Goal: Information Seeking & Learning: Check status

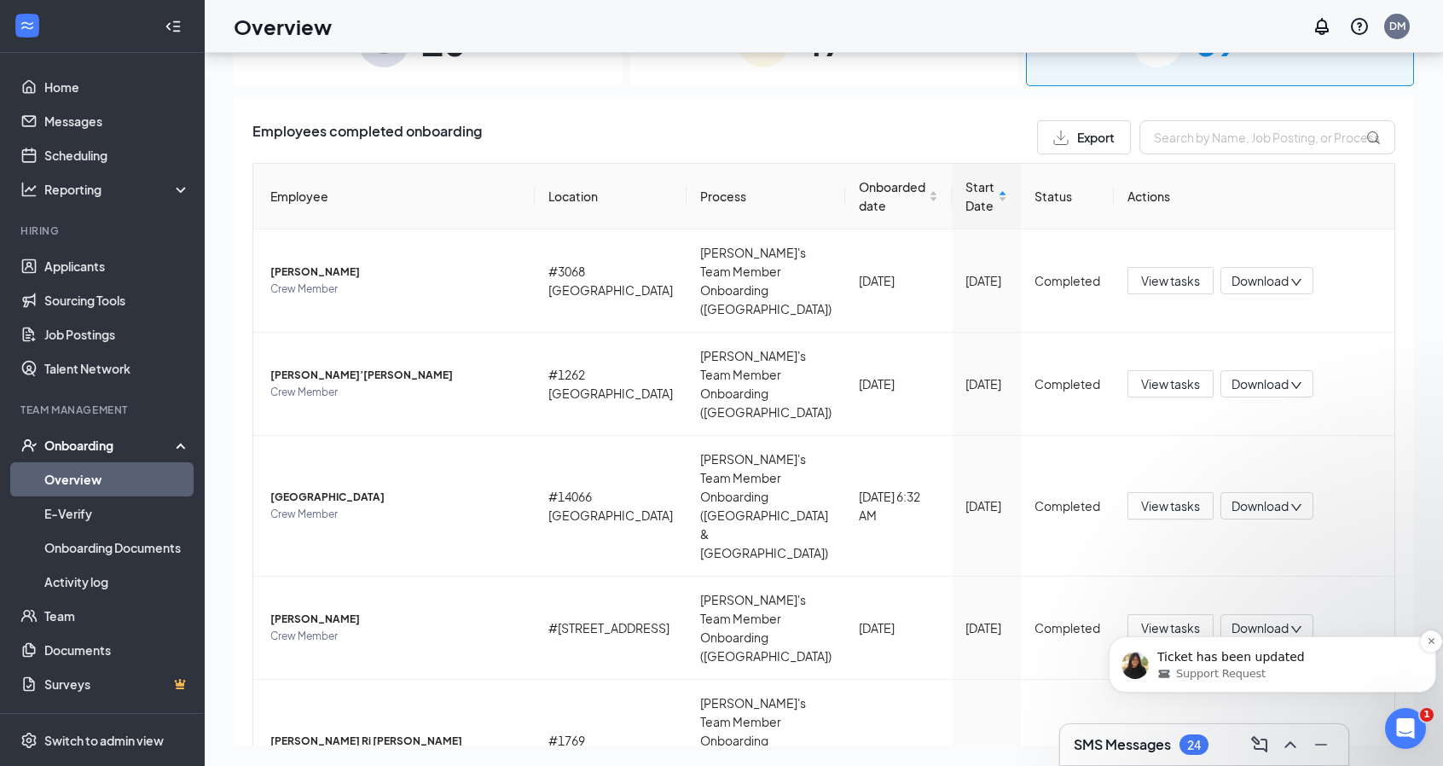
click at [1252, 662] on p "Ticket has been updated" at bounding box center [1287, 657] width 258 height 17
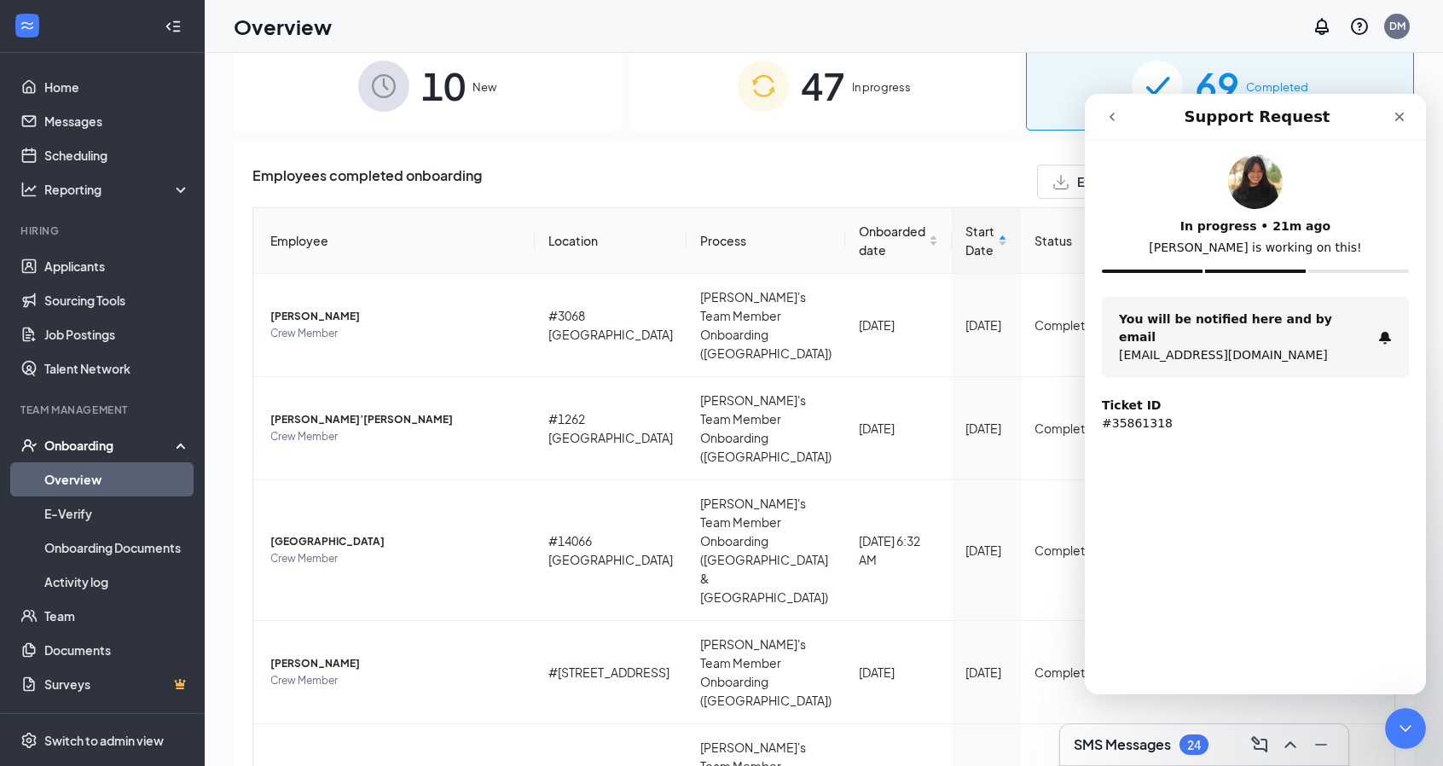
scroll to position [77, 0]
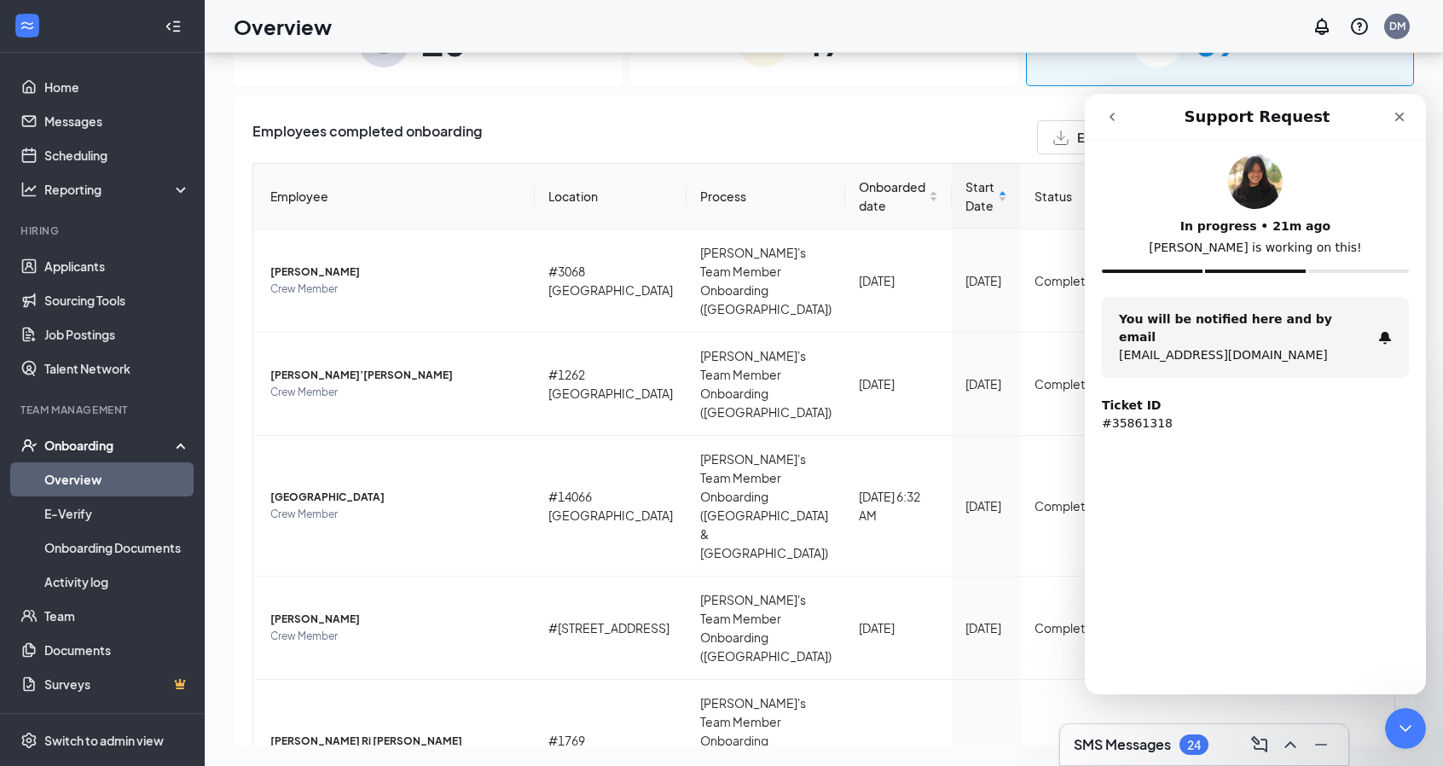
click at [1109, 119] on icon "go back" at bounding box center [1113, 117] width 14 height 14
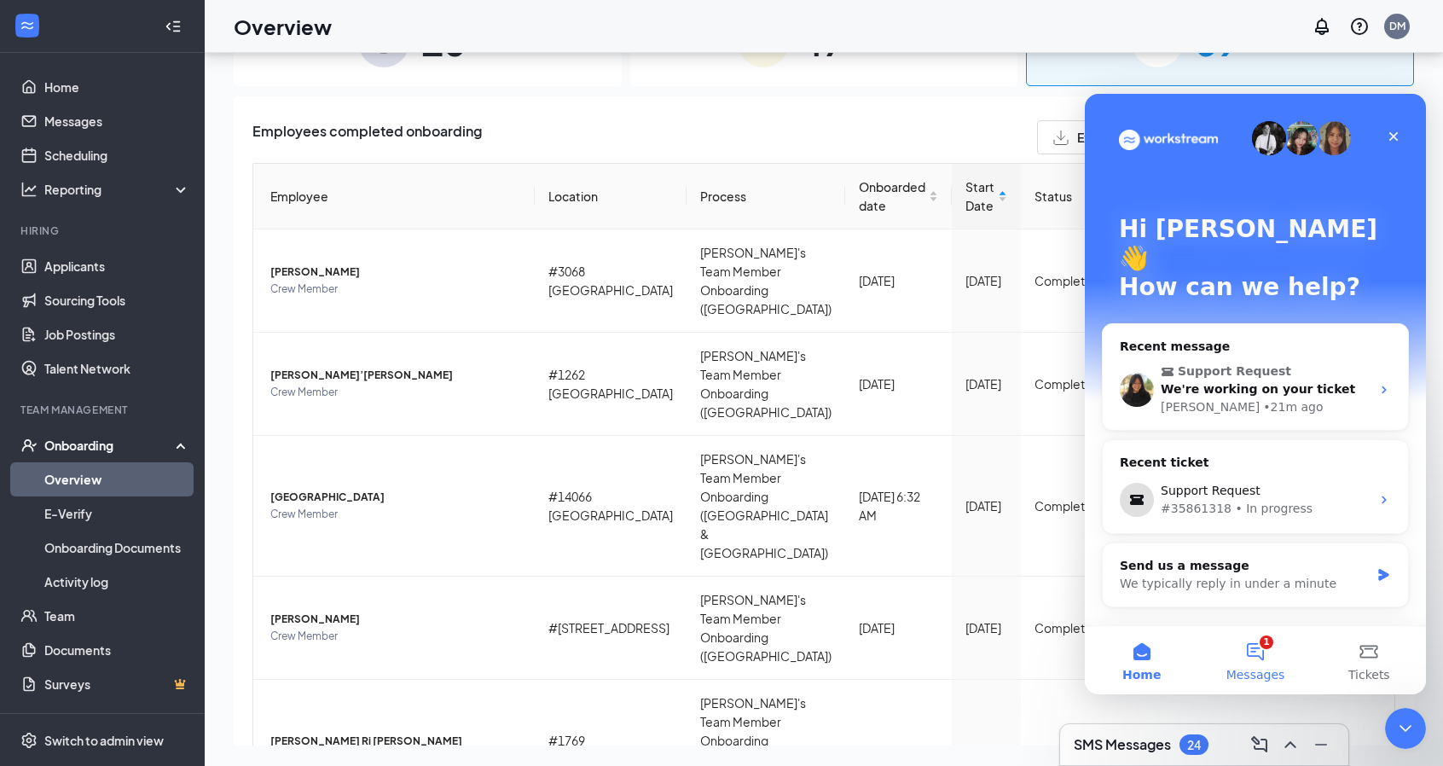
click at [1261, 665] on button "1 Messages" at bounding box center [1255, 660] width 113 height 68
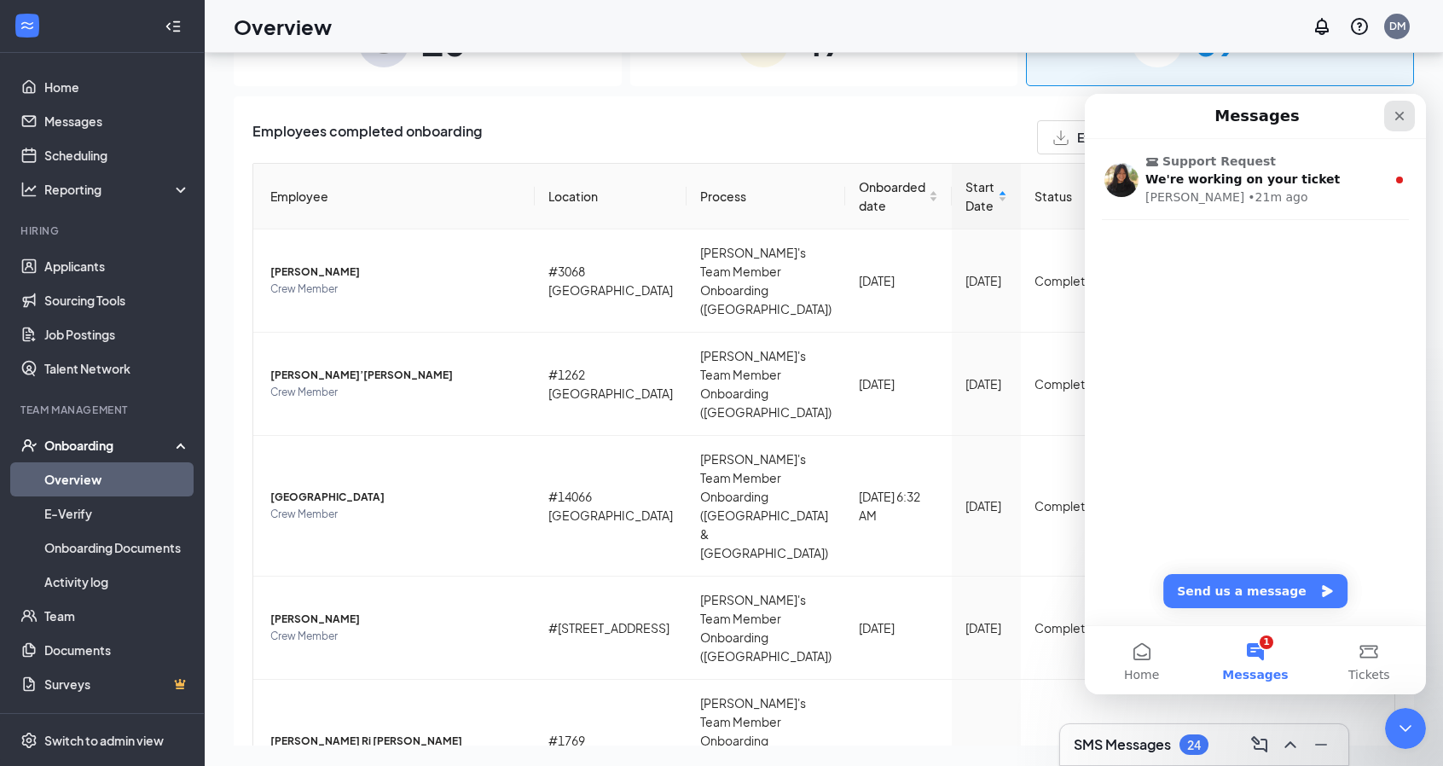
click at [1402, 117] on icon "Close" at bounding box center [1400, 116] width 9 height 9
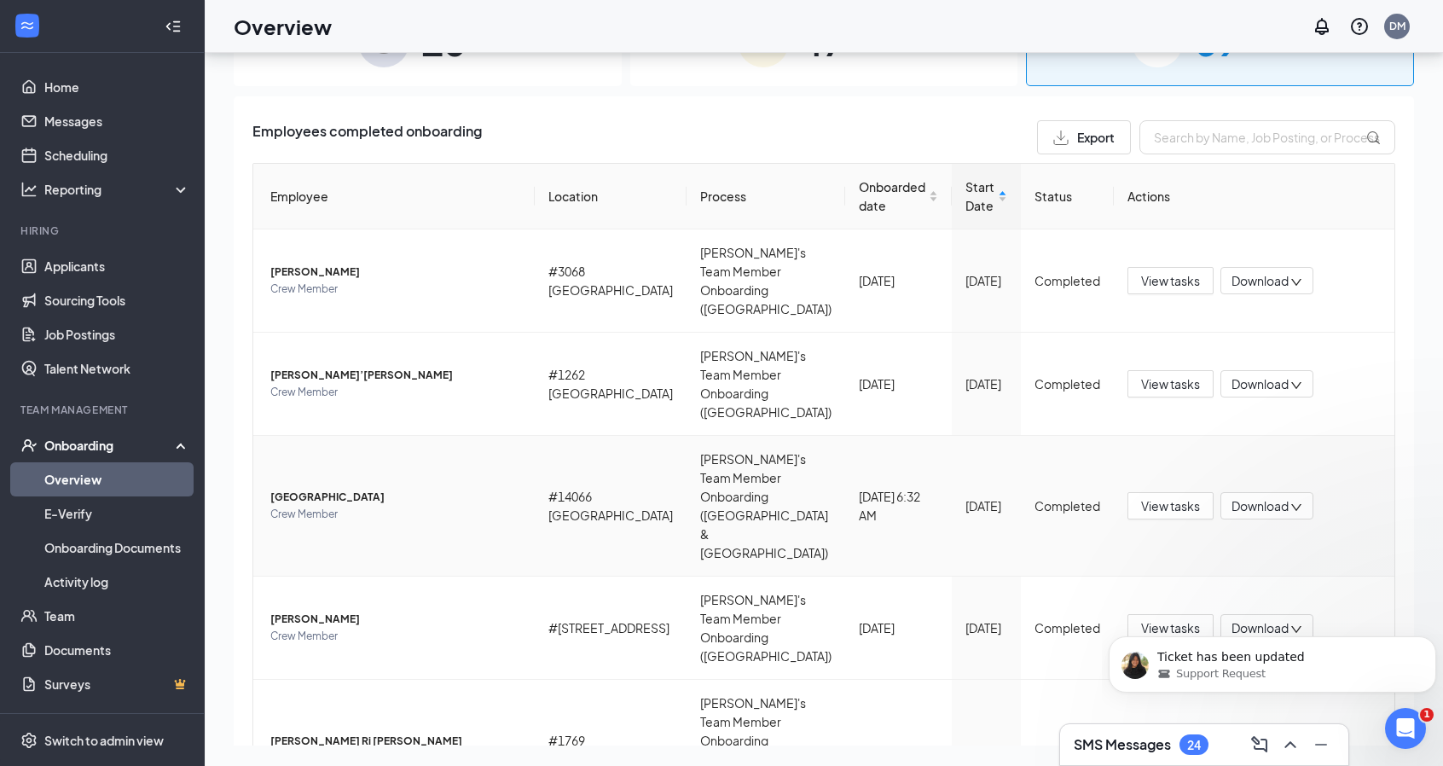
scroll to position [0, 0]
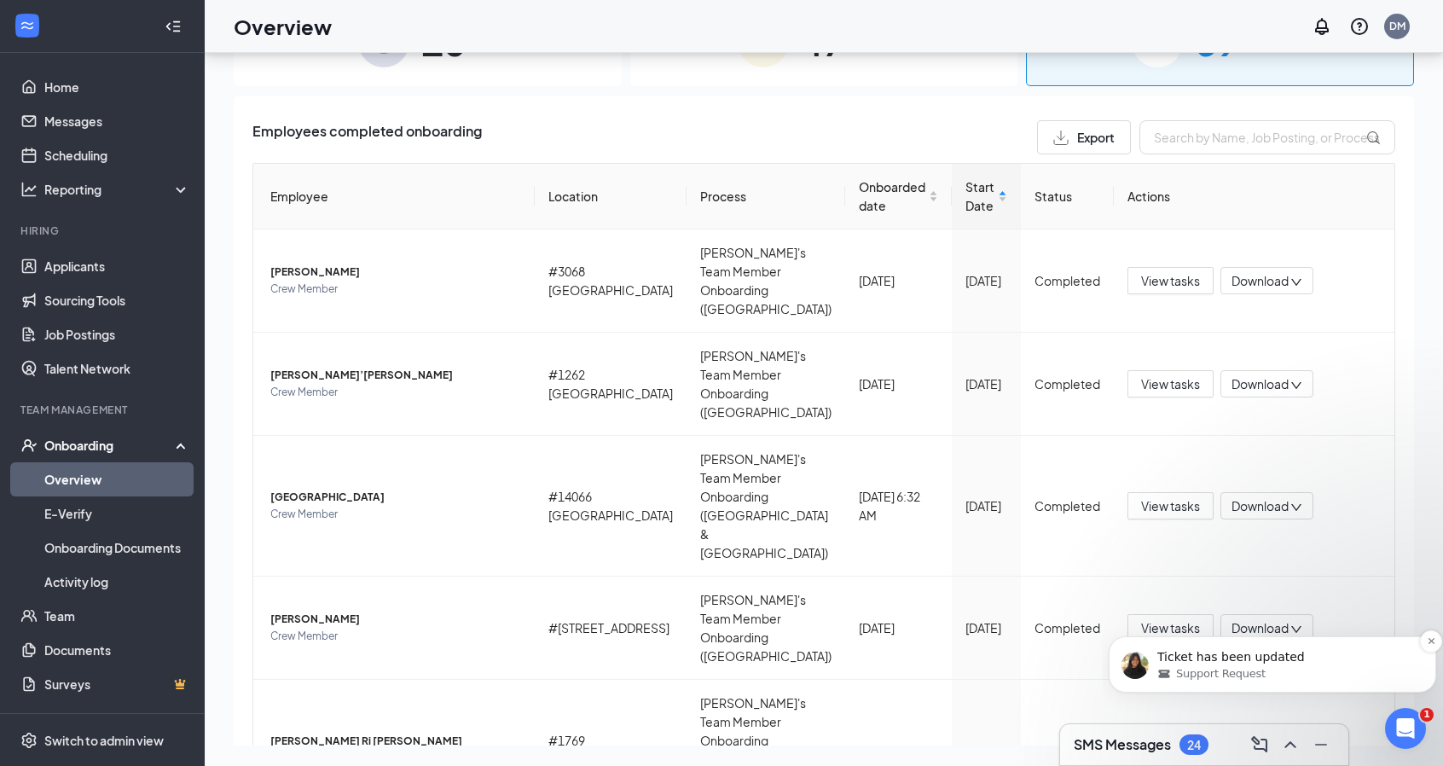
click at [1297, 661] on p "Ticket has been updated" at bounding box center [1287, 657] width 258 height 17
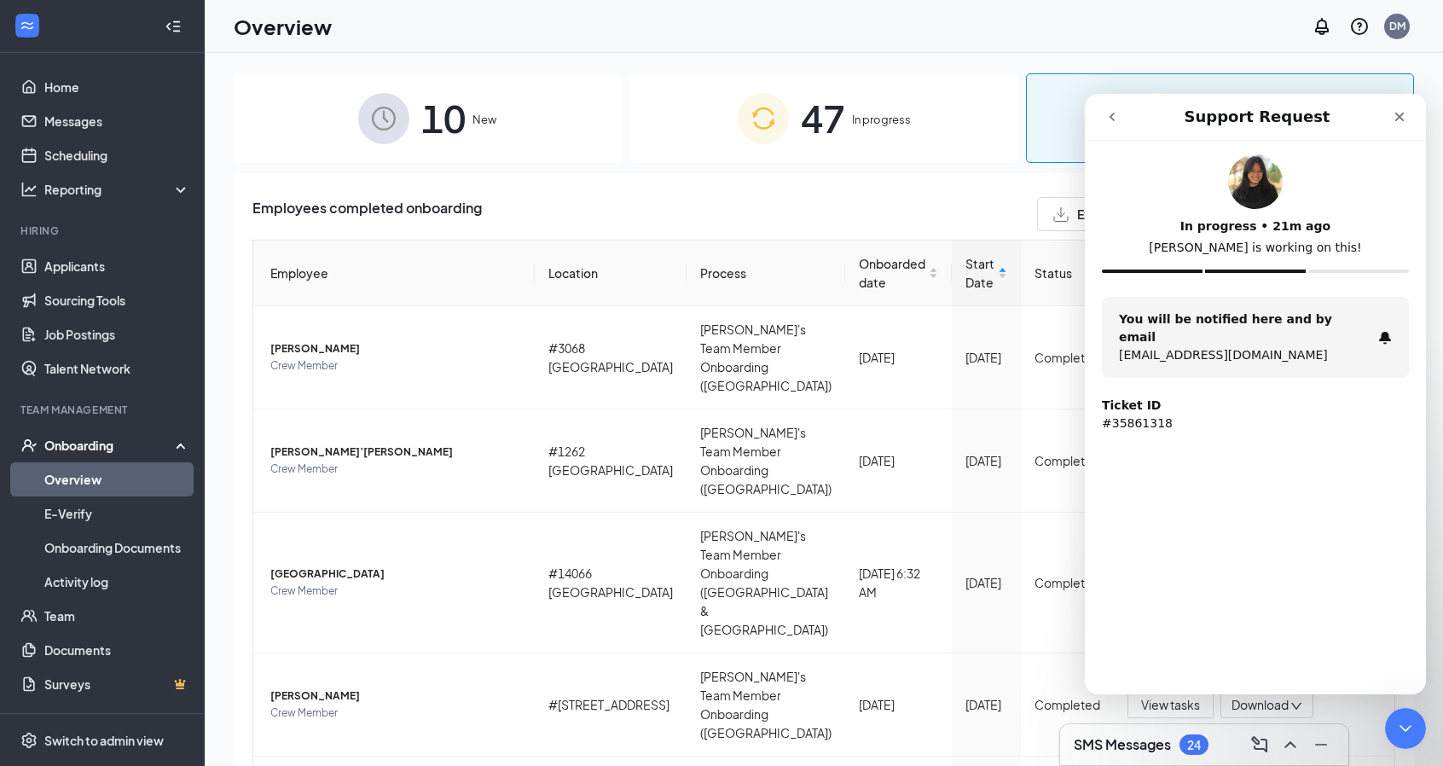
click at [1345, 266] on div "In progress • 21m ago Chloe is working on this!" at bounding box center [1255, 225] width 307 height 142
drag, startPoint x: 1397, startPoint y: 117, endPoint x: 2474, endPoint y: 215, distance: 1082.0
click at [1397, 117] on icon "Close" at bounding box center [1400, 117] width 14 height 14
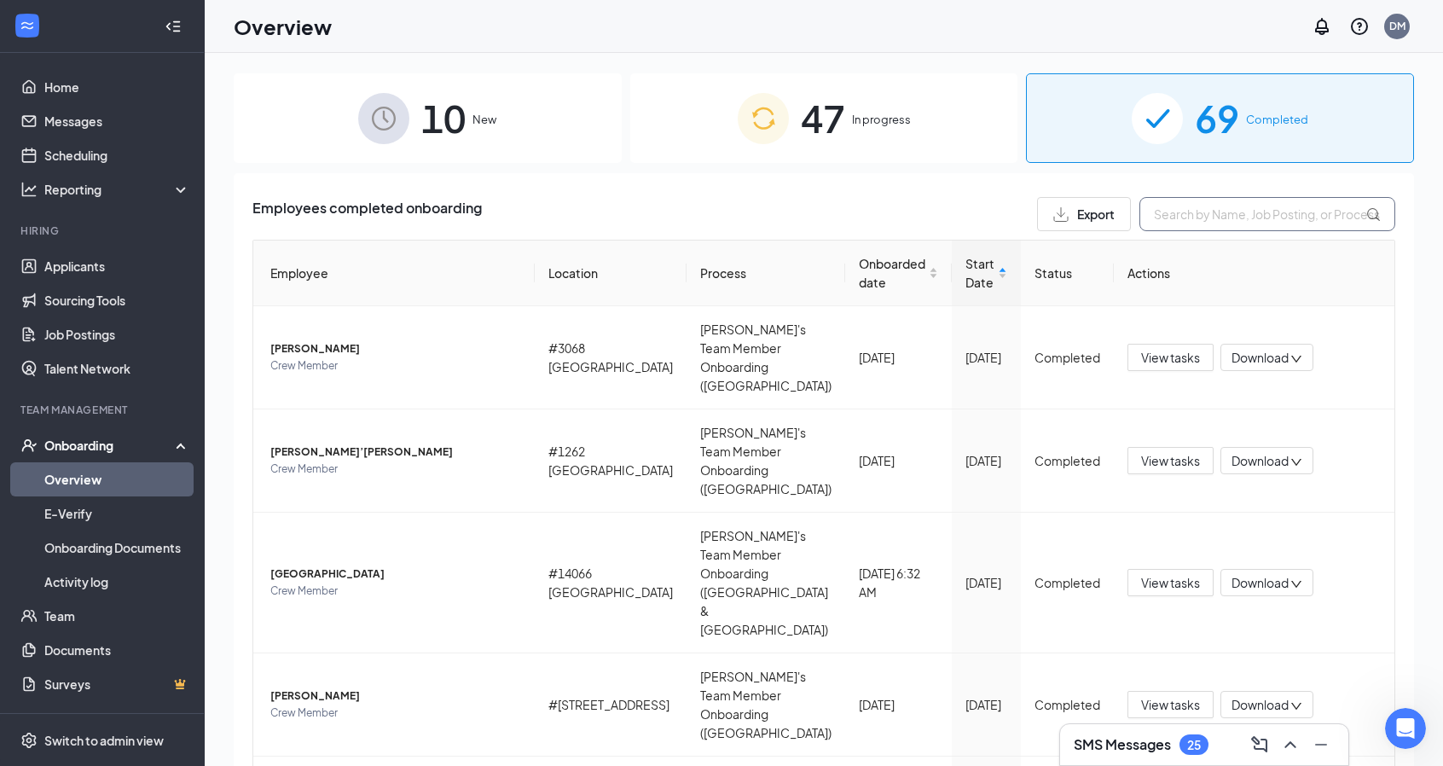
click at [1245, 218] on input "text" at bounding box center [1268, 214] width 256 height 34
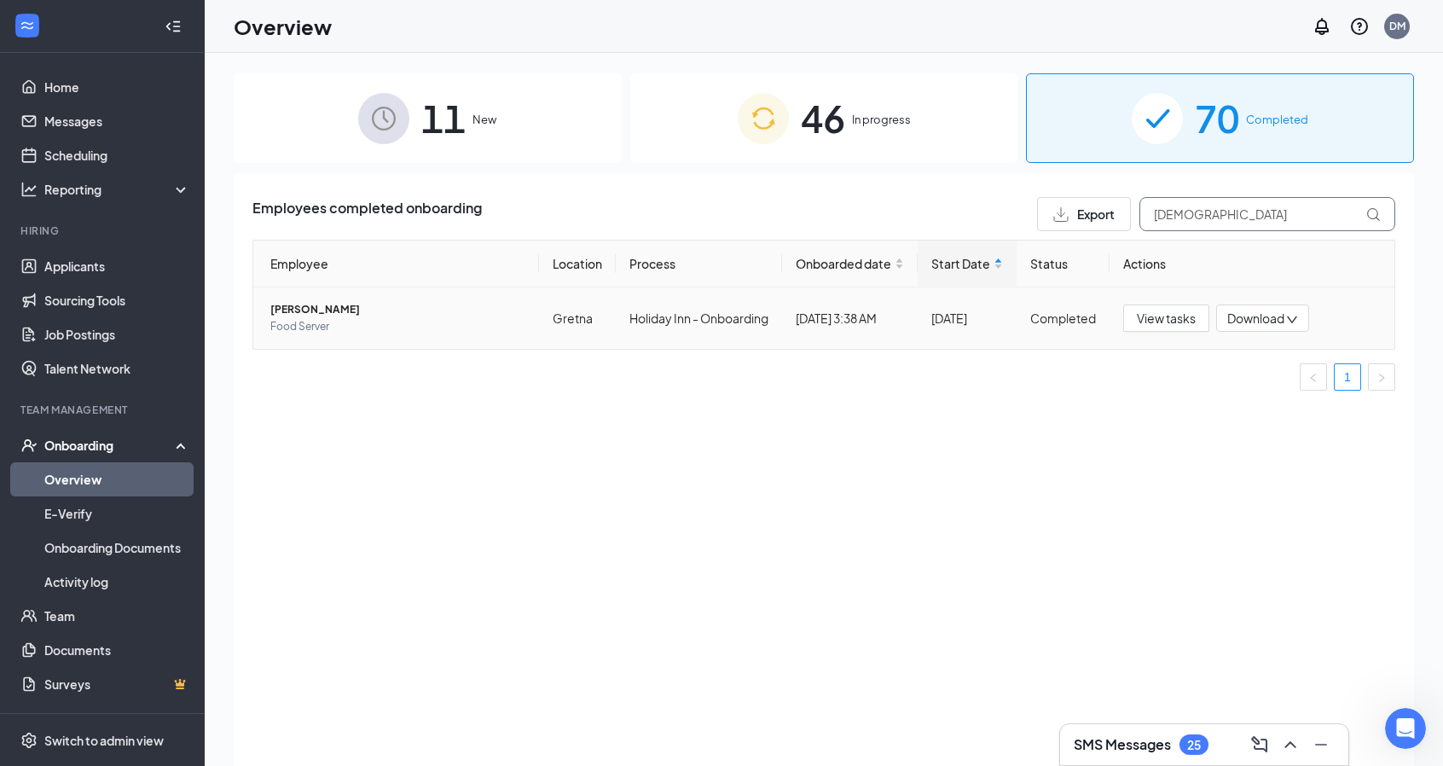
type input "kRISTIN"
click at [321, 318] on span "[PERSON_NAME]" at bounding box center [397, 309] width 255 height 17
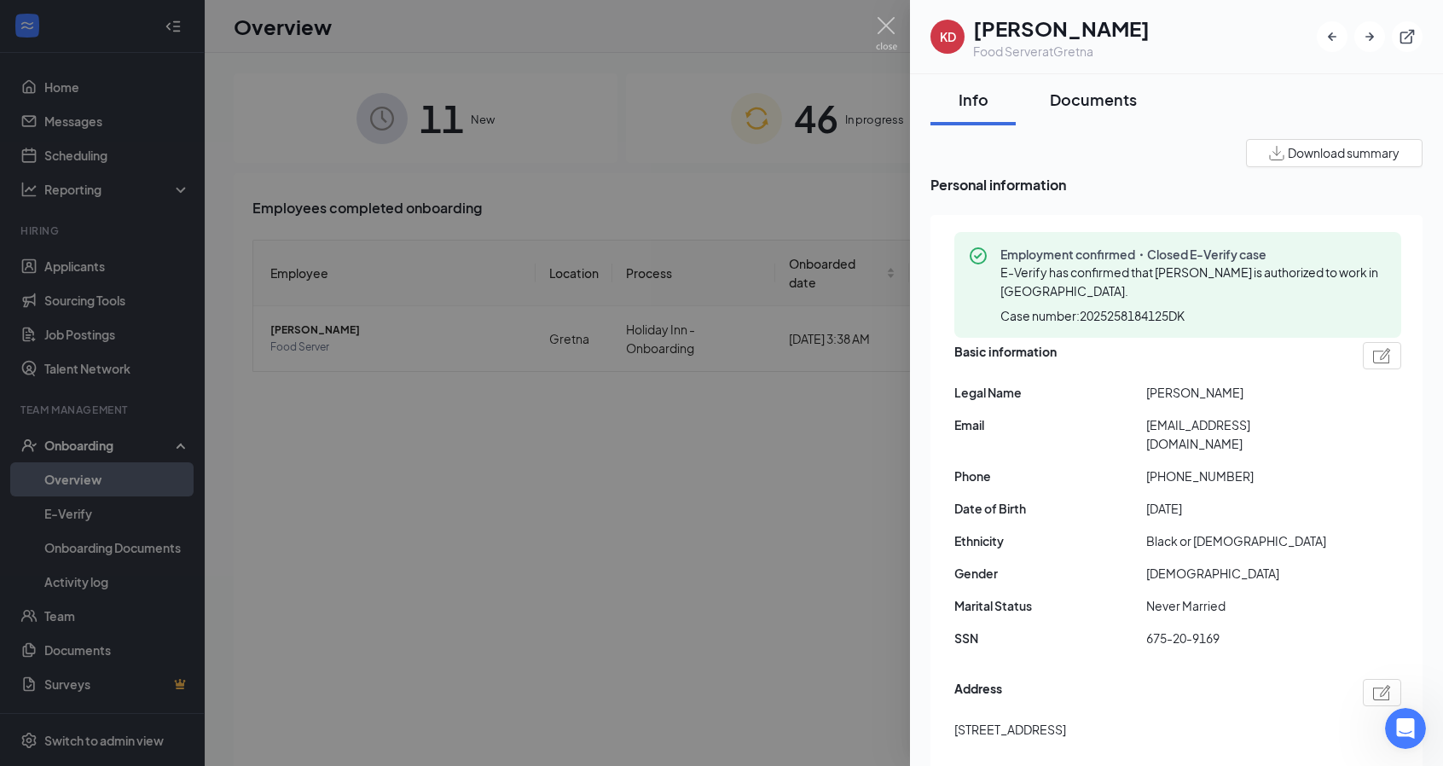
click at [1108, 103] on div "Documents" at bounding box center [1093, 99] width 87 height 21
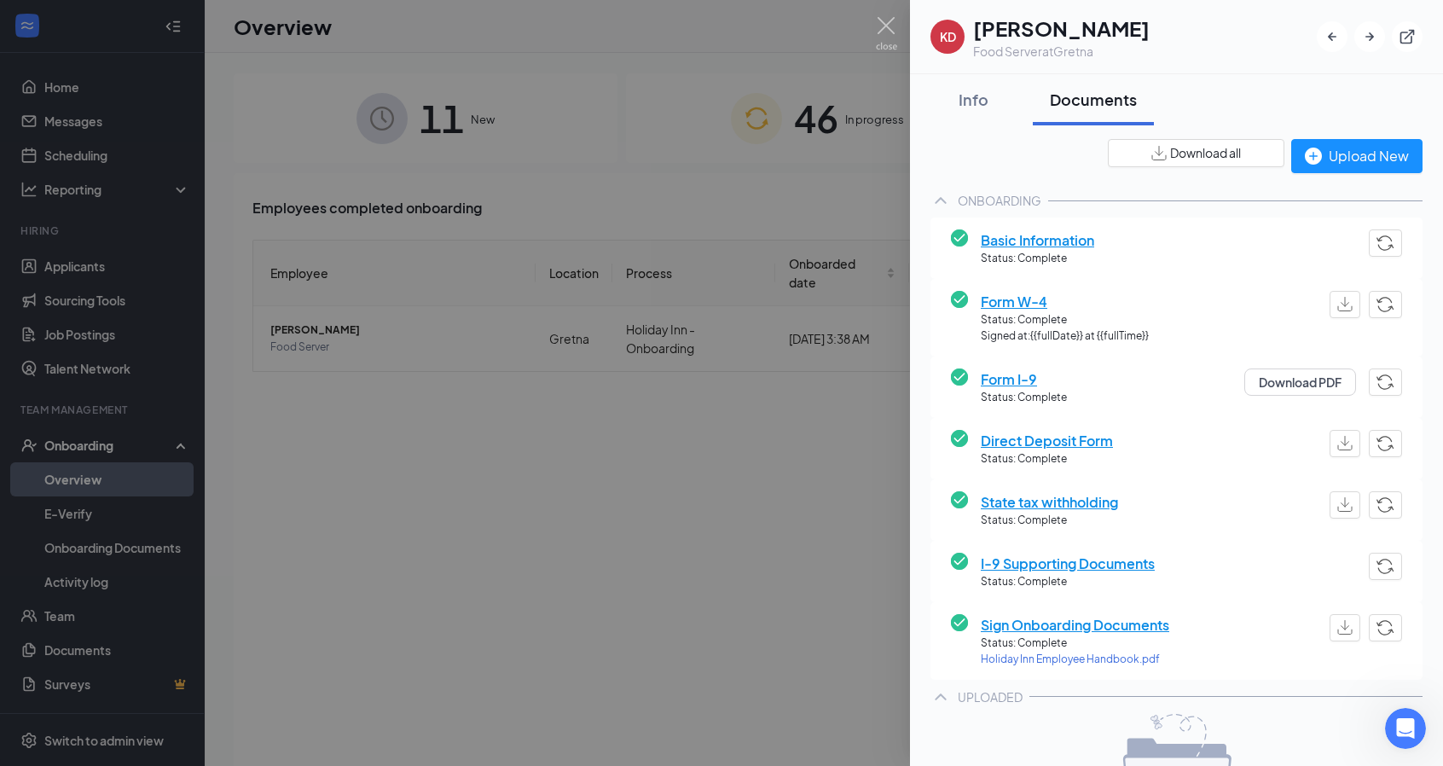
click at [1017, 378] on span "Form I-9" at bounding box center [1024, 379] width 86 height 21
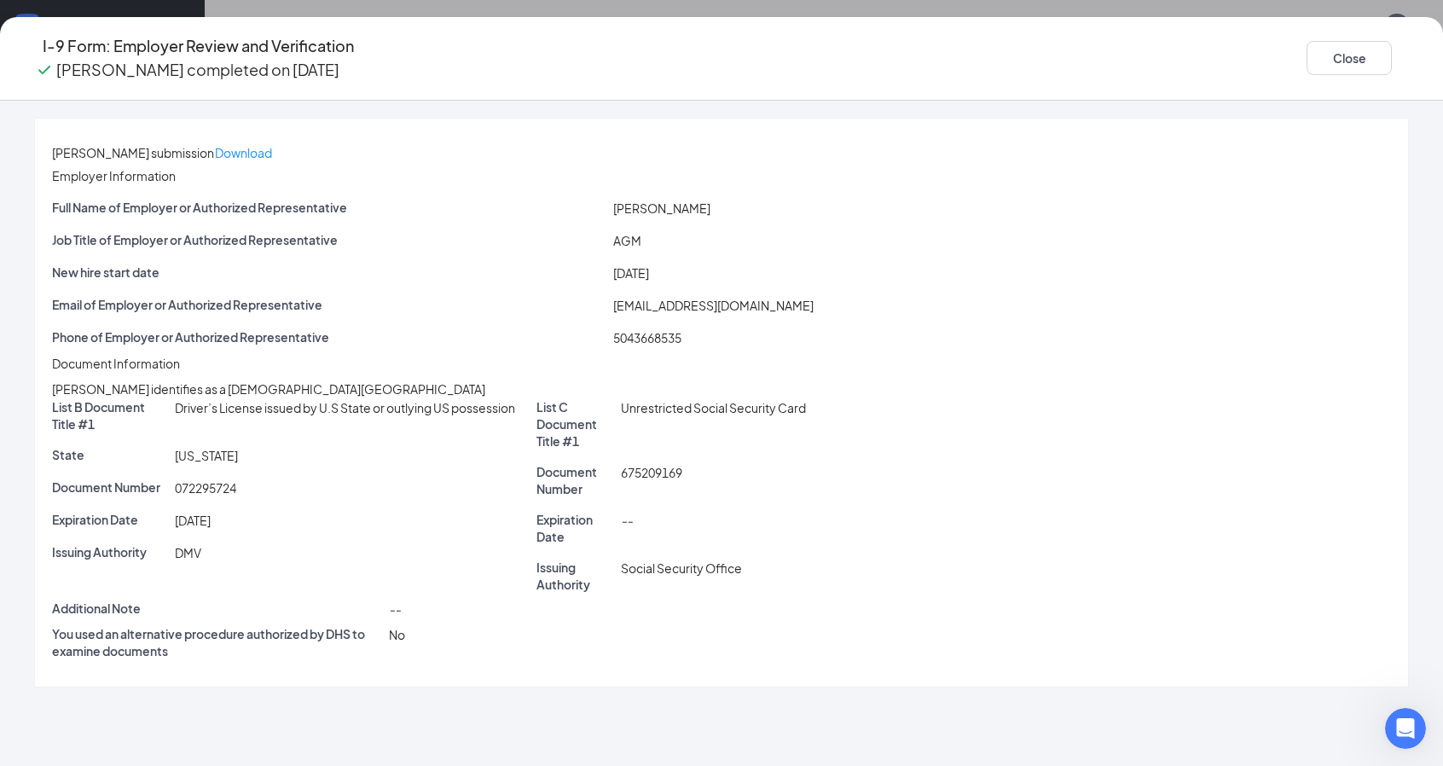
click at [721, 258] on div "Full Name of Employer or Authorized Representative Ebony Robinson Job Title of …" at bounding box center [721, 276] width 1339 height 155
click at [1307, 46] on button "Close" at bounding box center [1349, 58] width 85 height 34
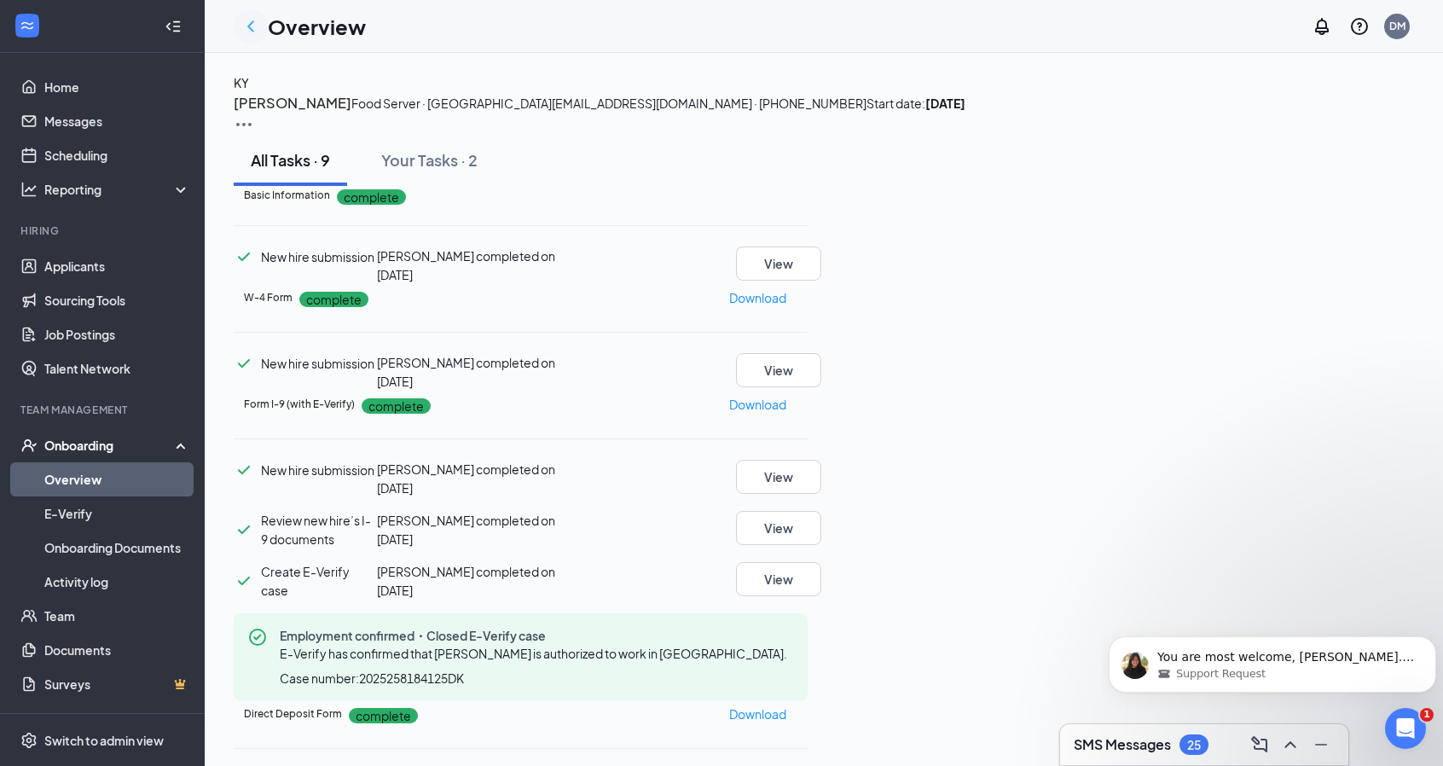
click at [249, 26] on icon "ChevronLeft" at bounding box center [250, 25] width 7 height 11
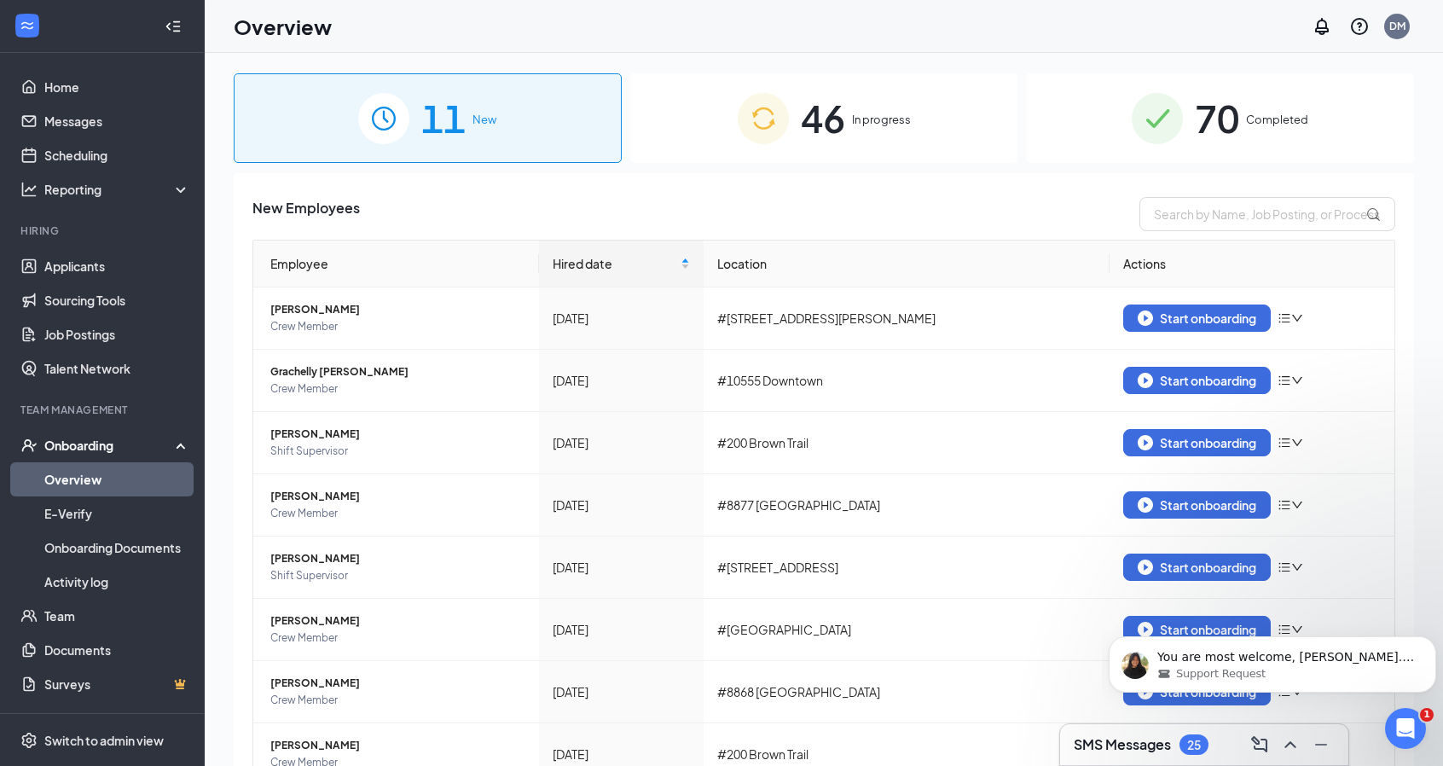
click at [1176, 134] on div "70 Completed" at bounding box center [1220, 118] width 388 height 90
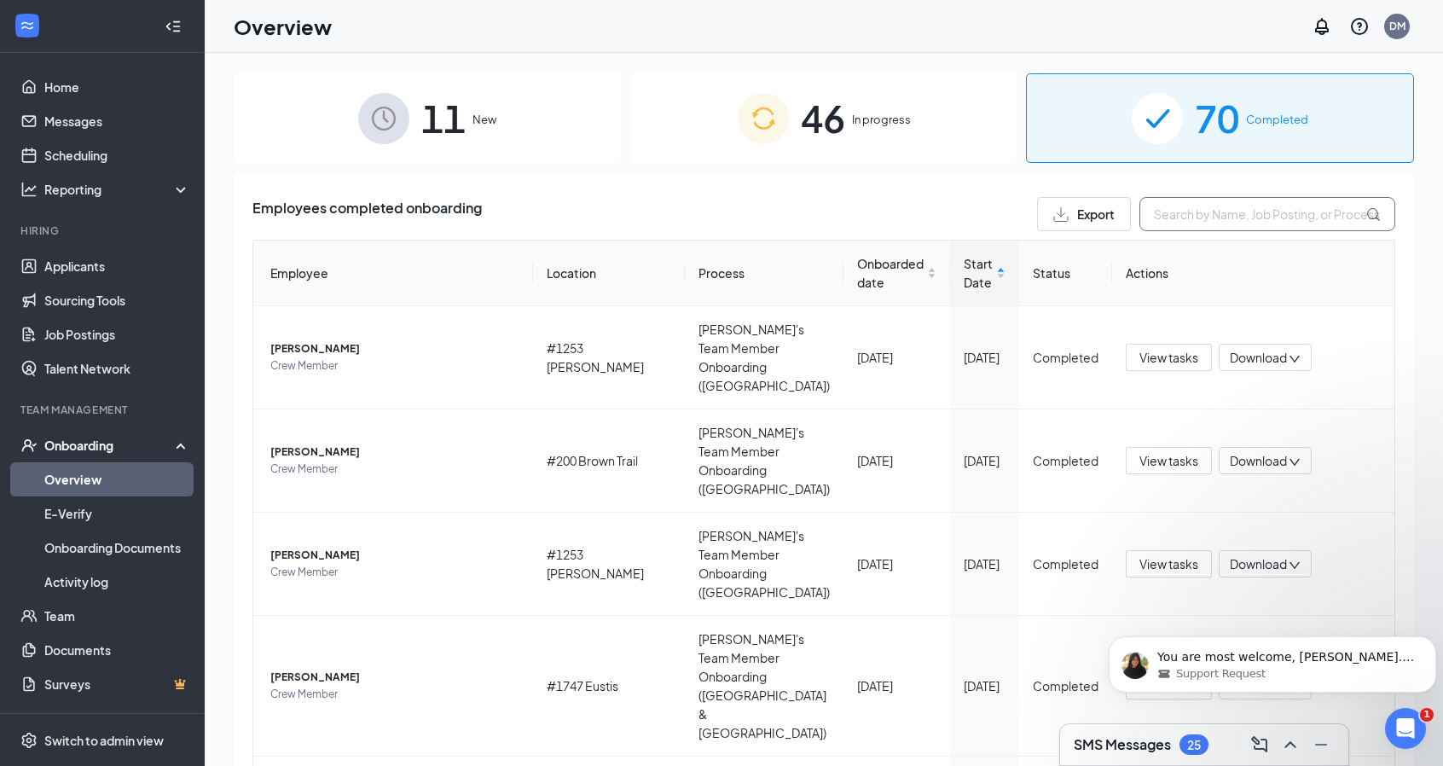
click at [1187, 222] on input "text" at bounding box center [1268, 214] width 256 height 34
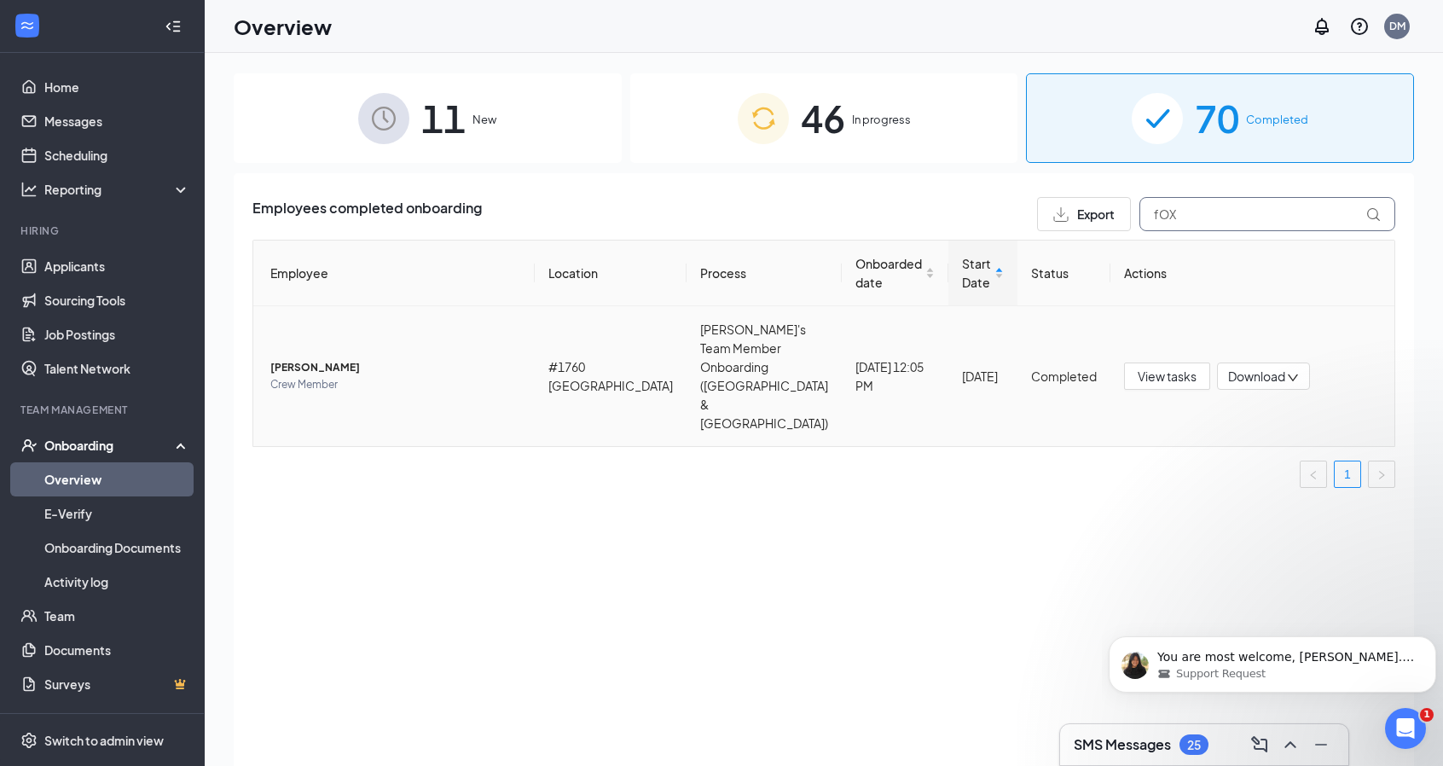
type input "fOX"
click at [324, 359] on span "[PERSON_NAME]" at bounding box center [395, 367] width 251 height 17
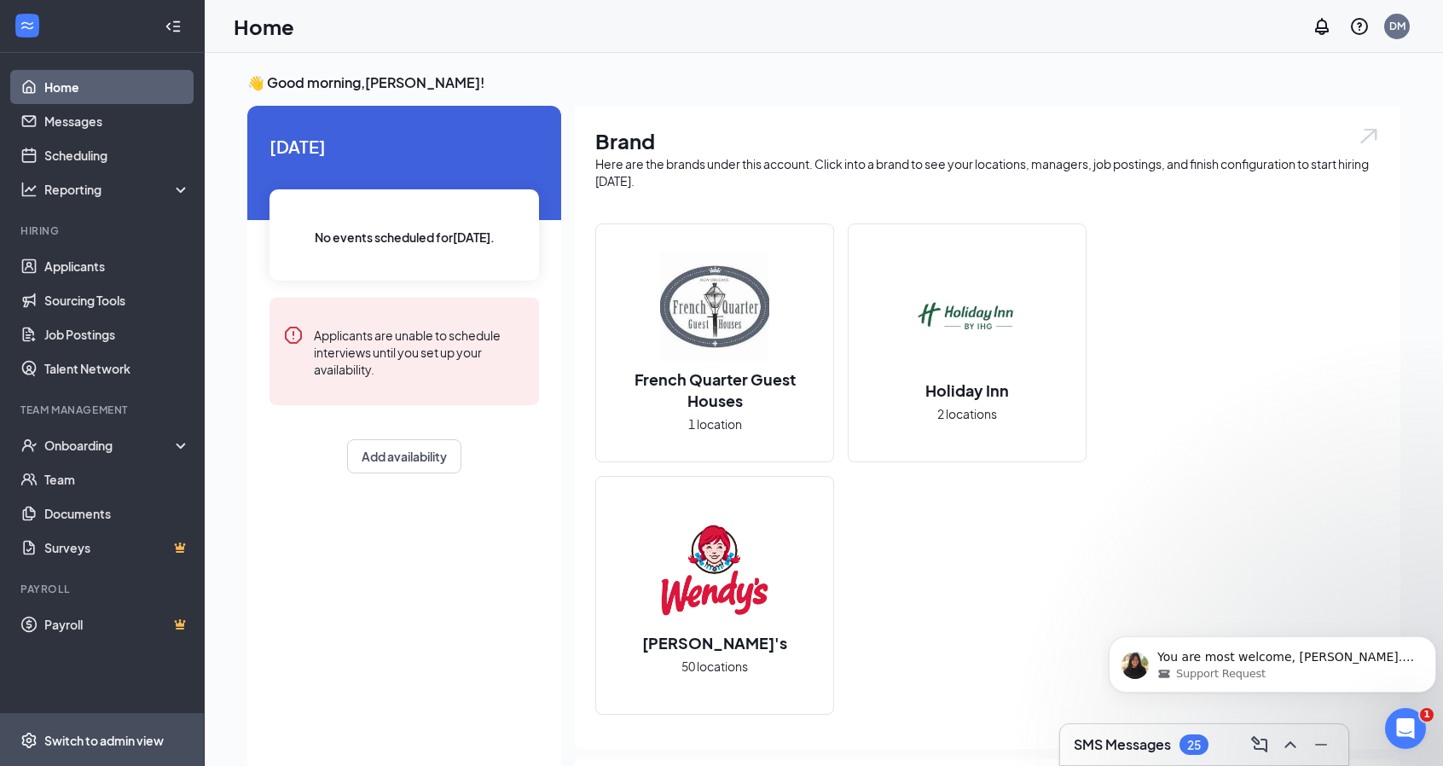
click at [118, 740] on div "Switch to admin view" at bounding box center [103, 740] width 119 height 17
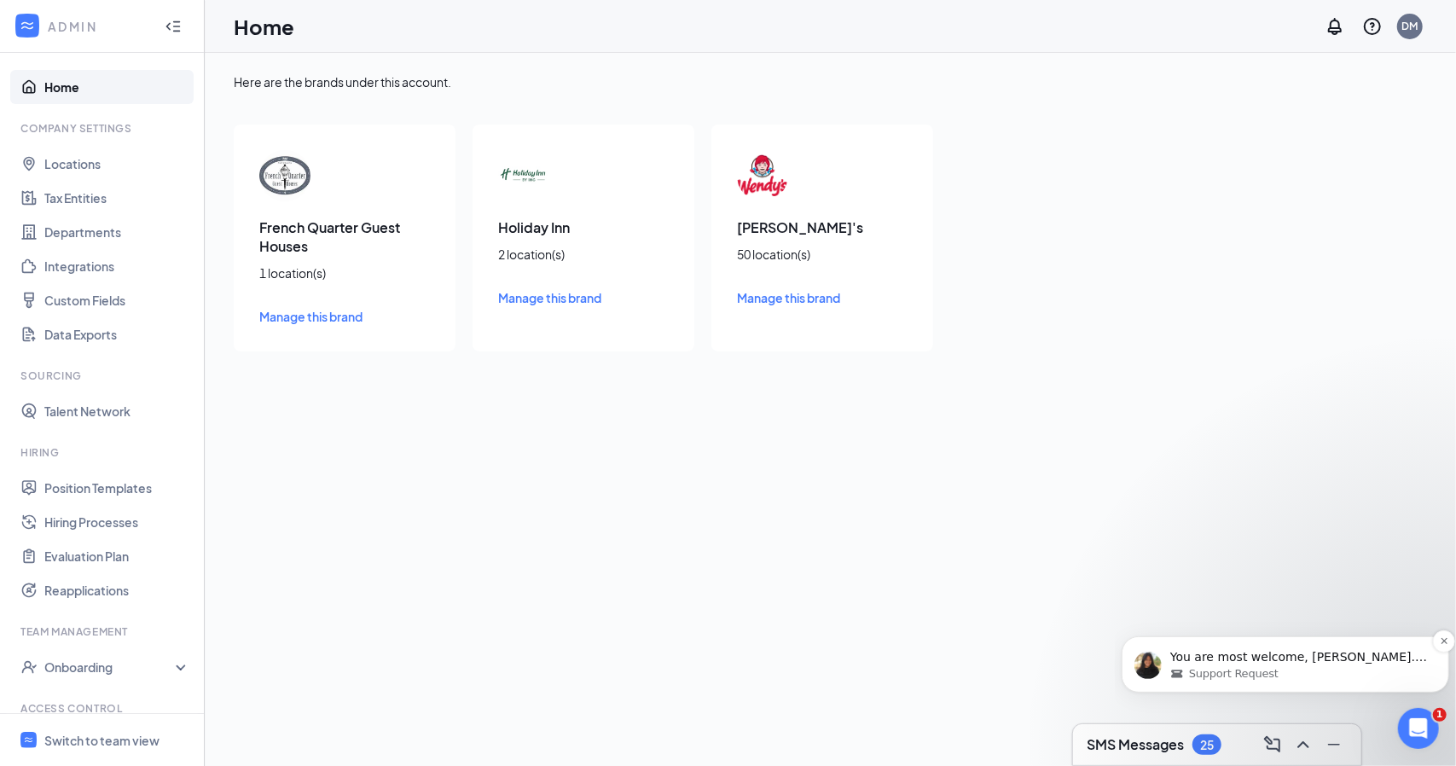
click at [1266, 668] on span "Support Request" at bounding box center [1233, 672] width 90 height 15
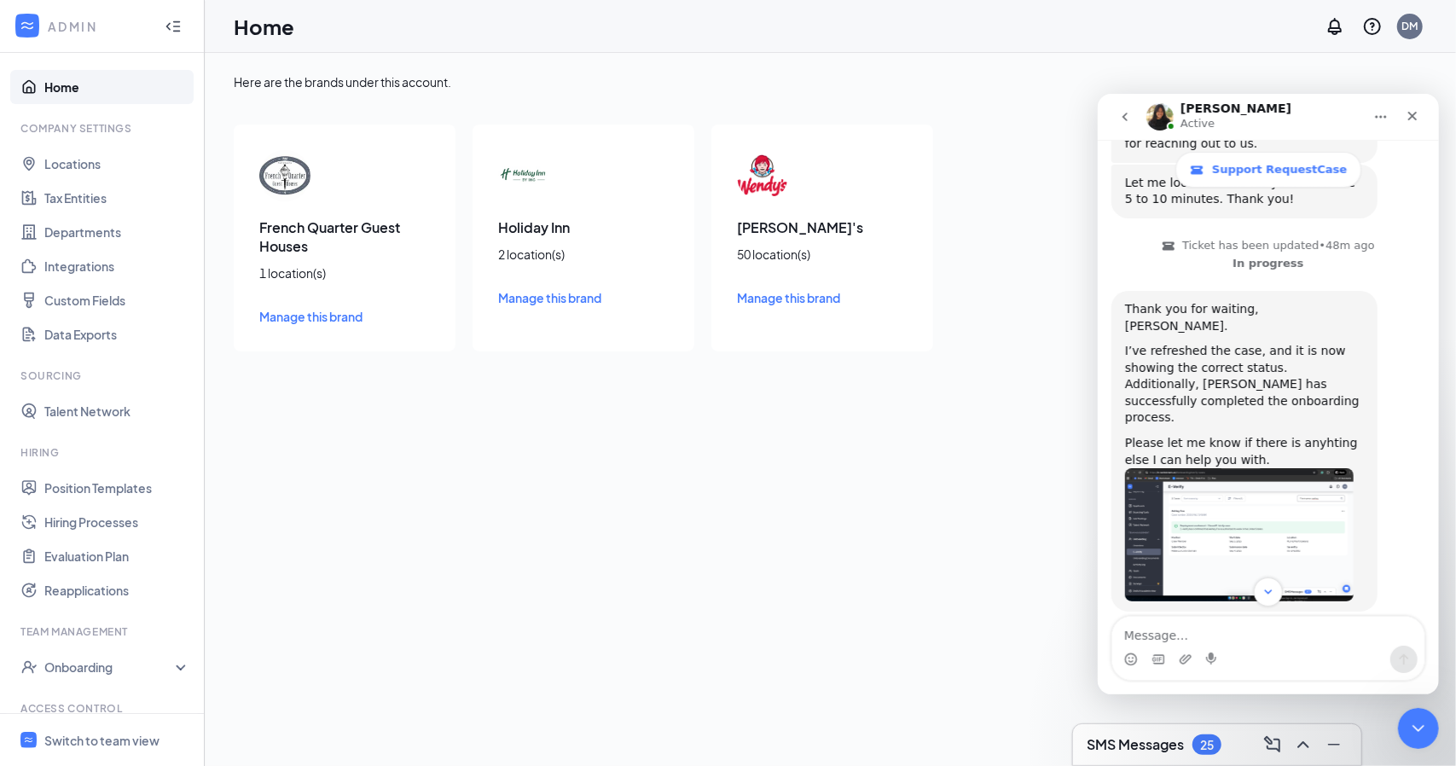
scroll to position [512, 0]
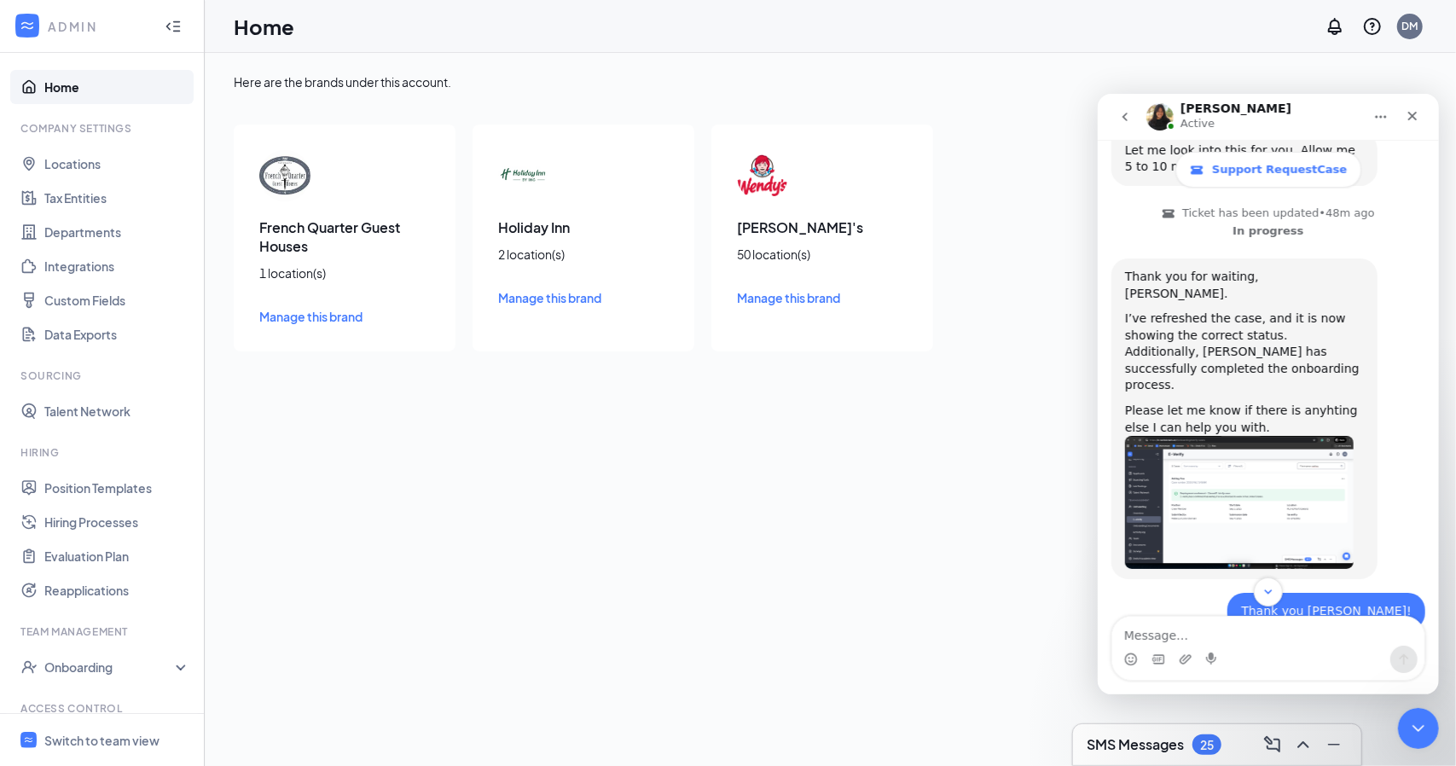
click at [1216, 443] on img "Chloe says…" at bounding box center [1238, 501] width 229 height 133
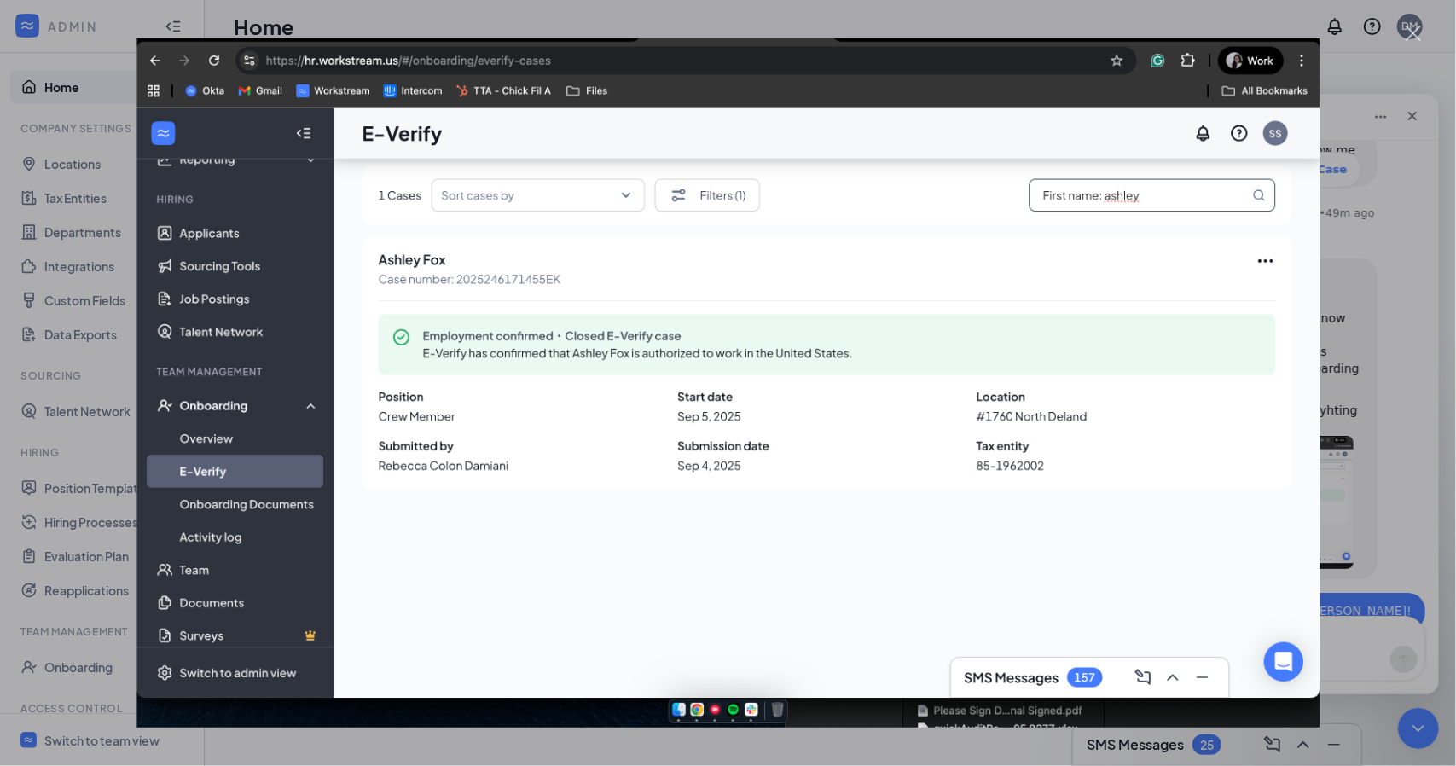
click at [229, 15] on div "Intercom messenger" at bounding box center [728, 383] width 1456 height 766
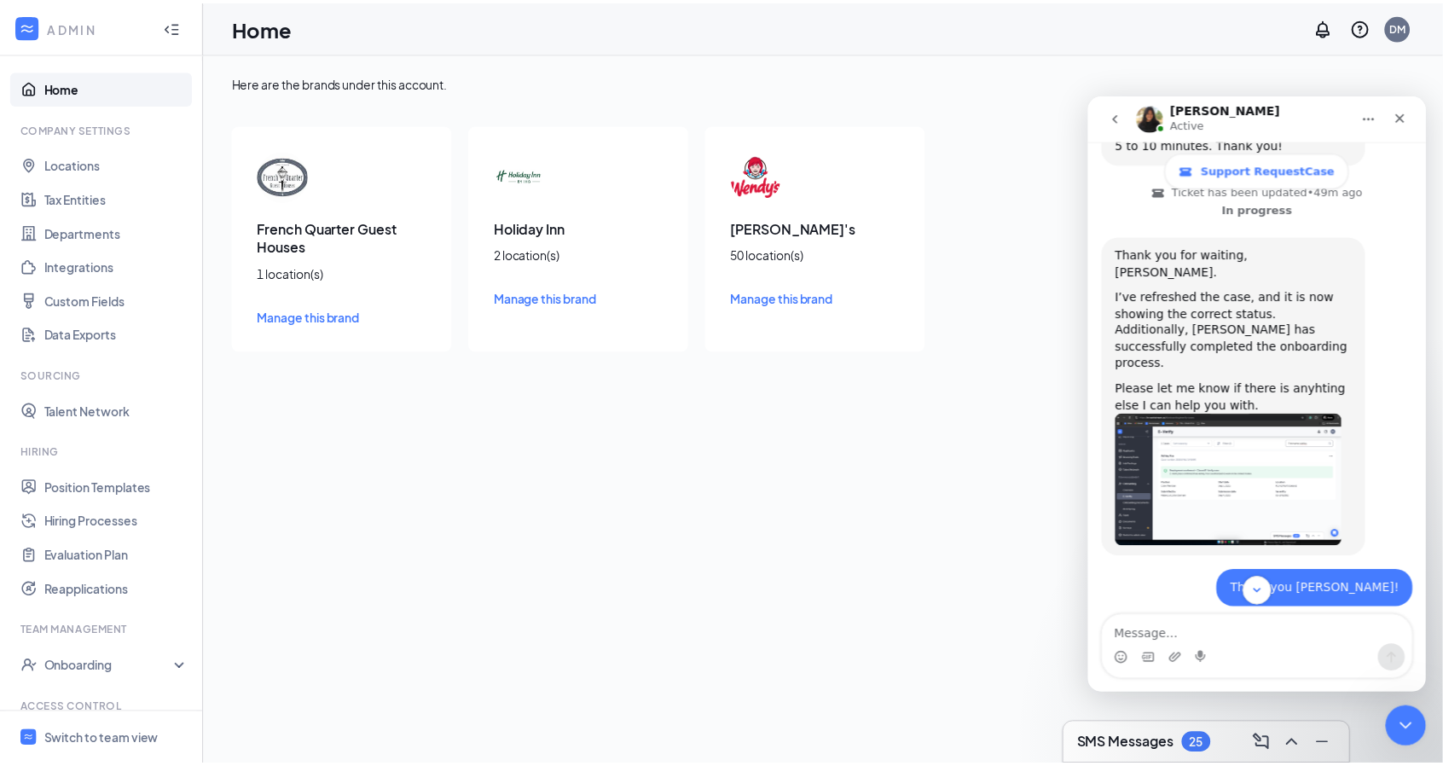
scroll to position [562, 0]
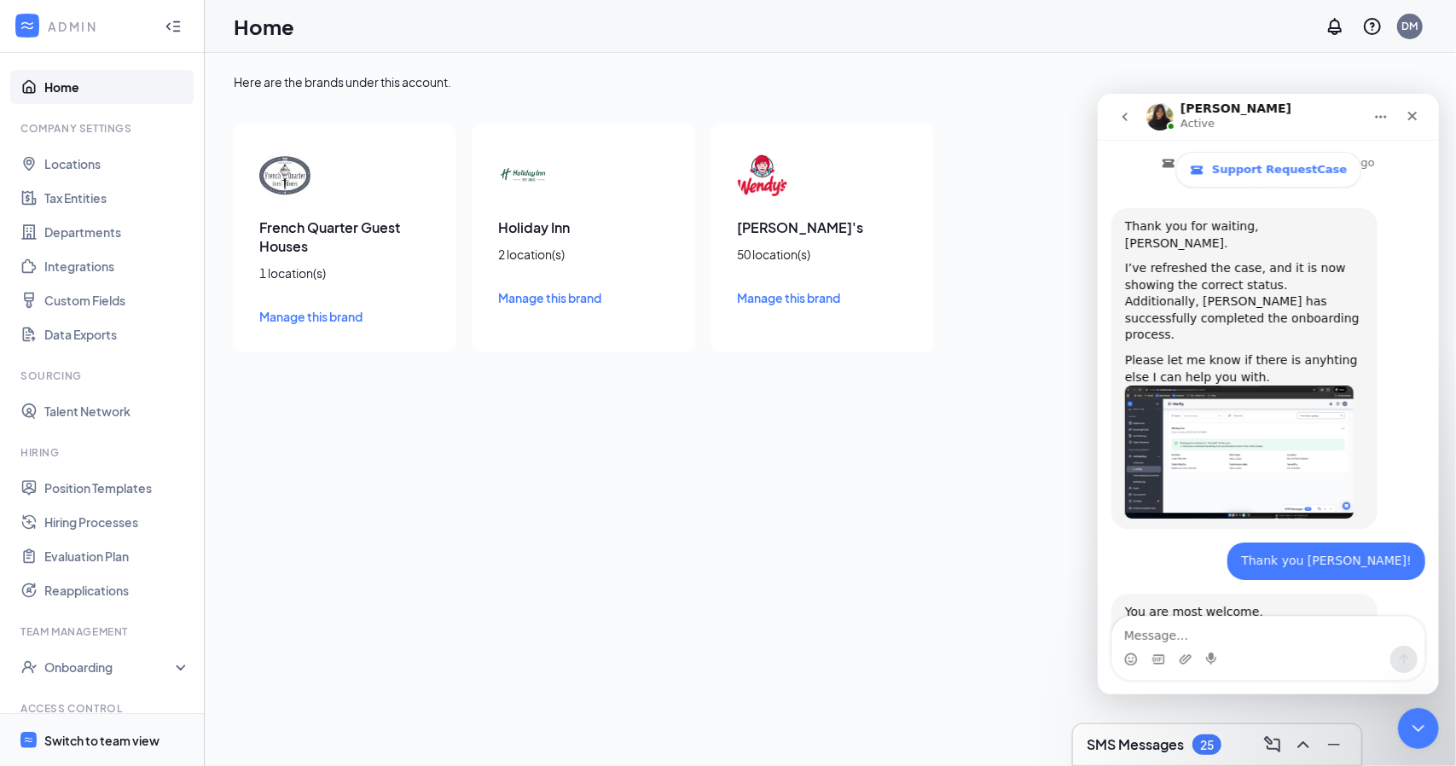
click at [127, 732] on div "Switch to team view" at bounding box center [101, 740] width 115 height 17
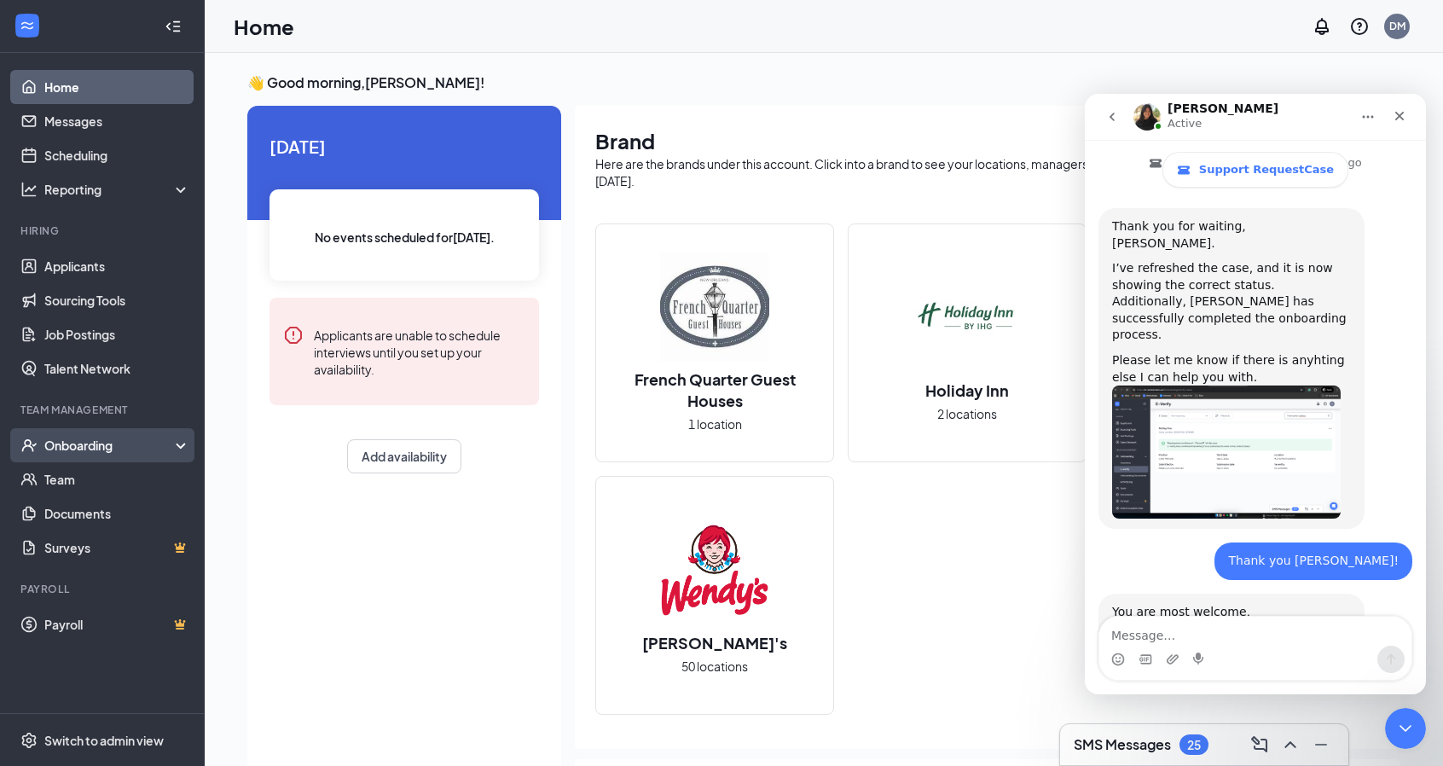
click at [85, 439] on div "Onboarding" at bounding box center [109, 445] width 131 height 17
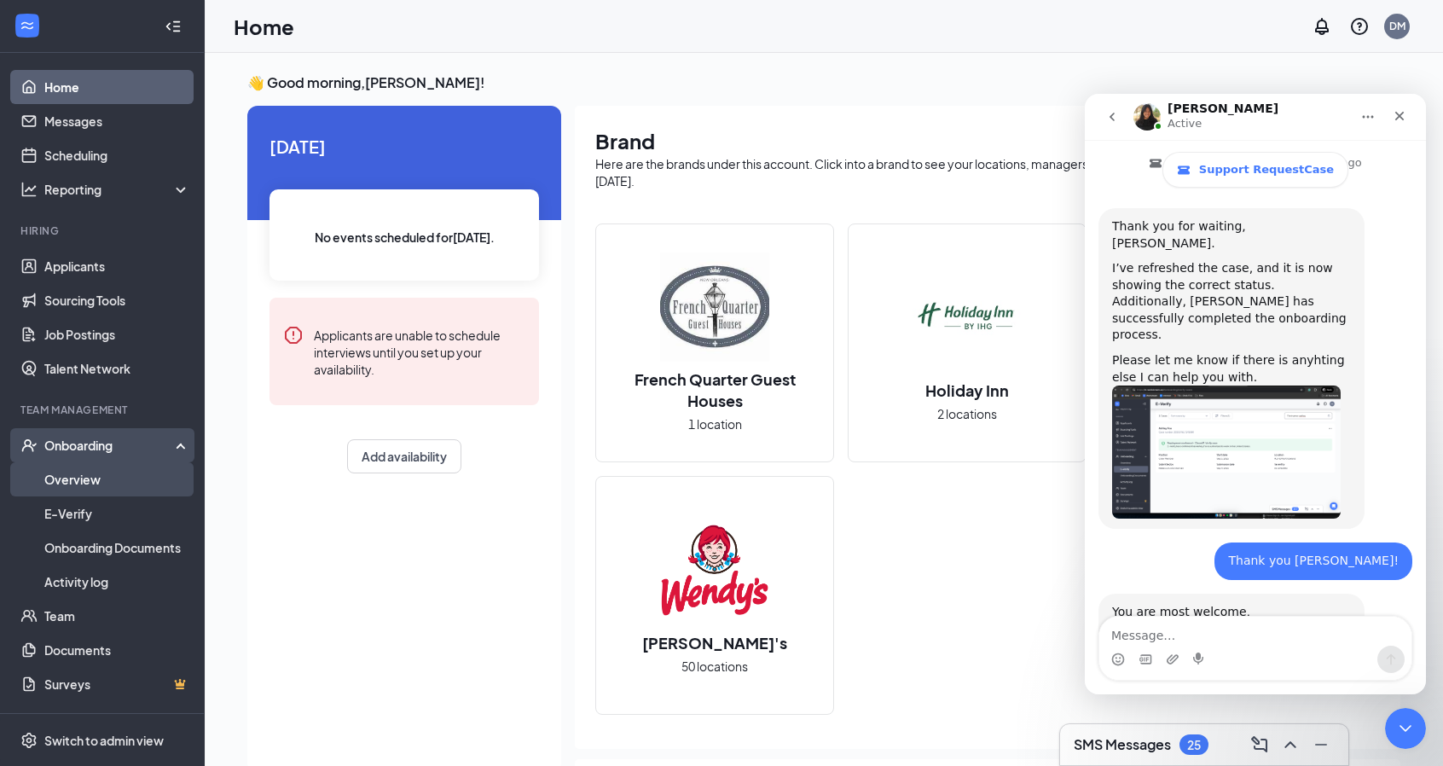
click at [84, 479] on link "Overview" at bounding box center [117, 479] width 146 height 34
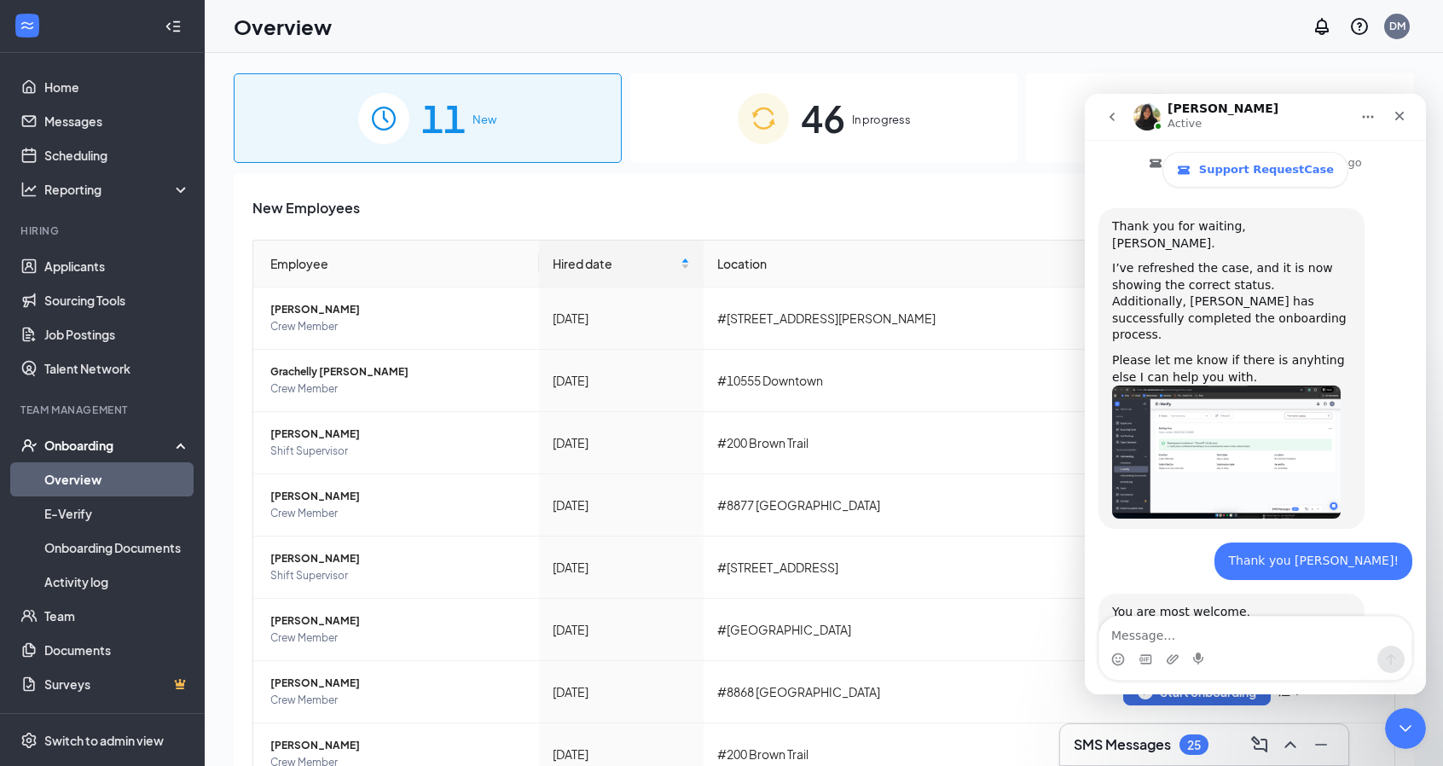
click at [1042, 135] on div "70 Completed" at bounding box center [1220, 118] width 388 height 90
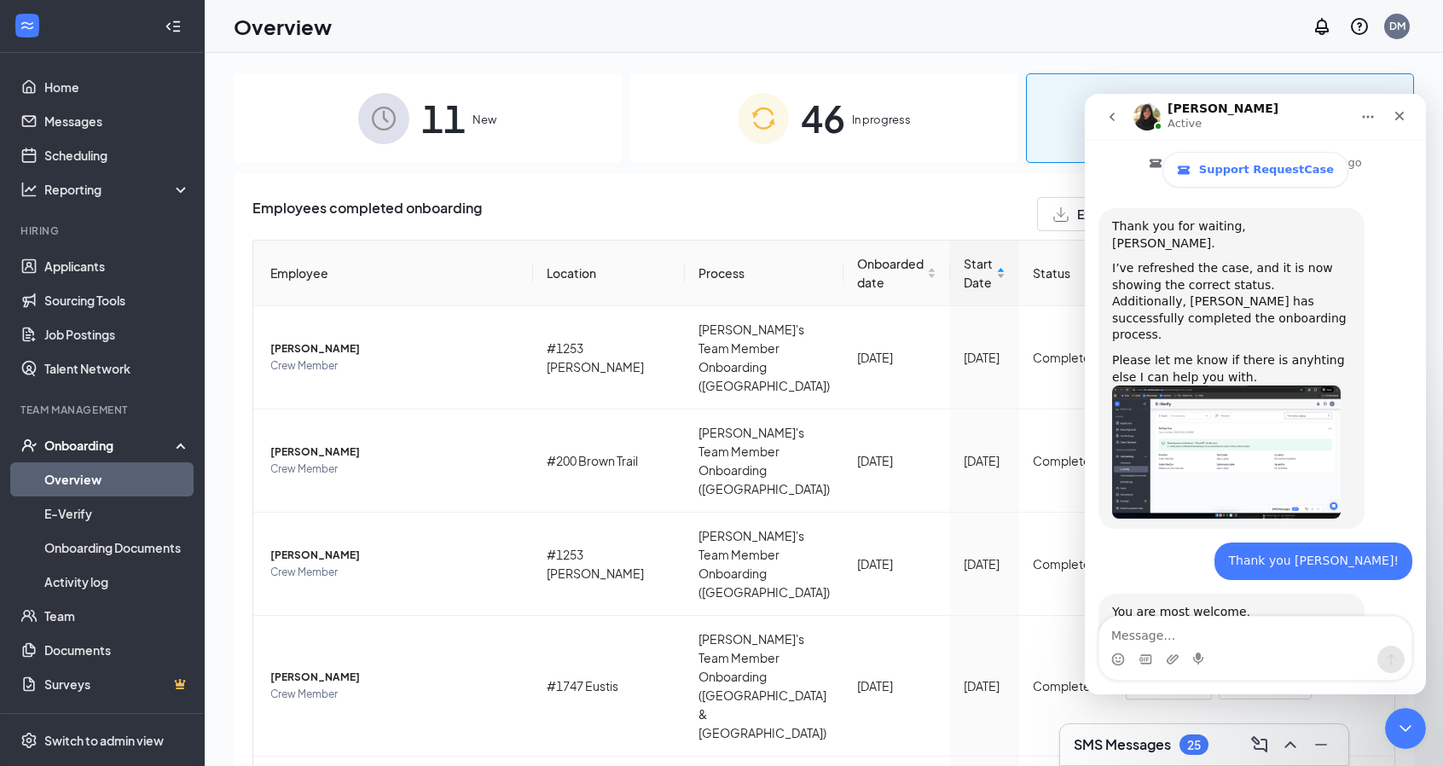
click at [973, 276] on span "Start Date" at bounding box center [978, 273] width 29 height 38
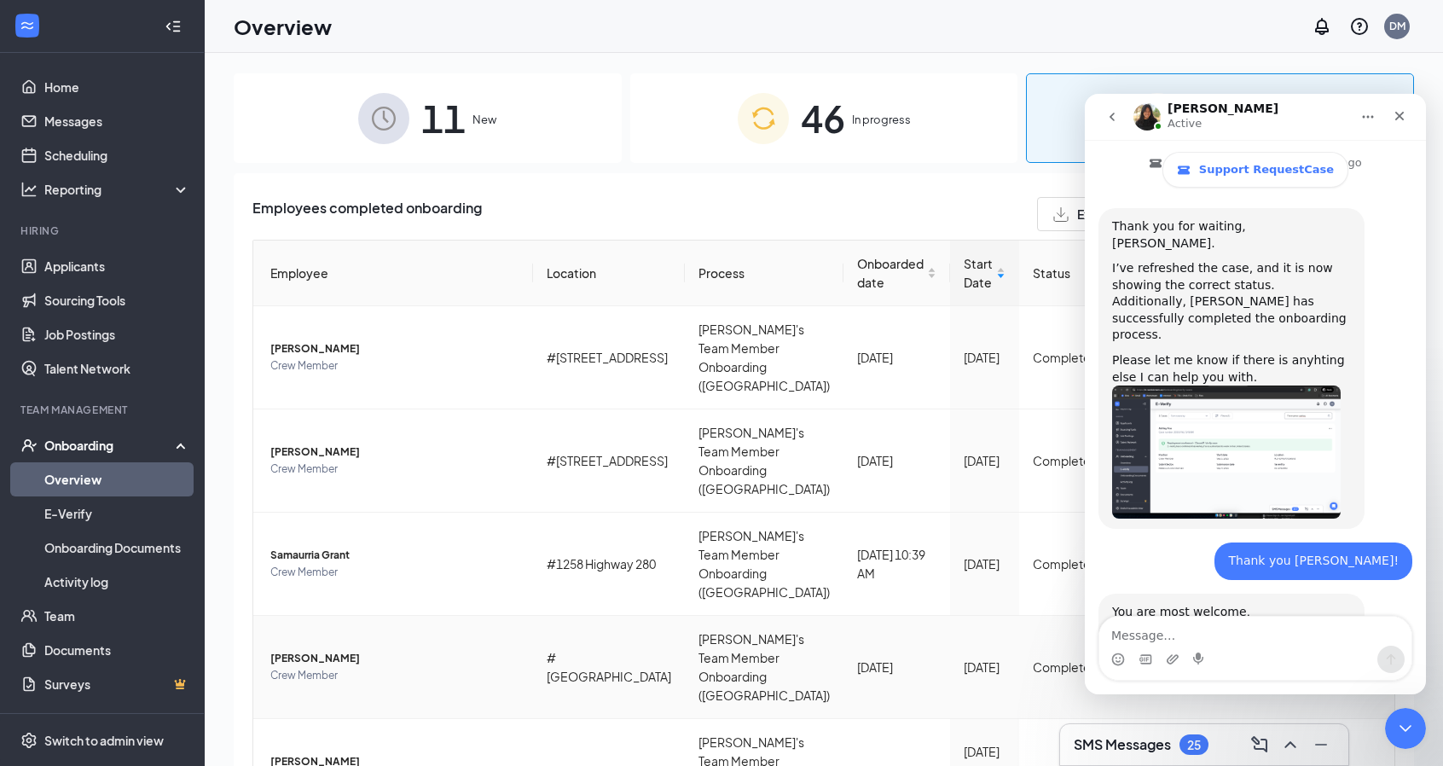
drag, startPoint x: 874, startPoint y: 652, endPoint x: 965, endPoint y: 641, distance: 92.0
click at [857, 287] on span "Onboarded date" at bounding box center [890, 273] width 67 height 38
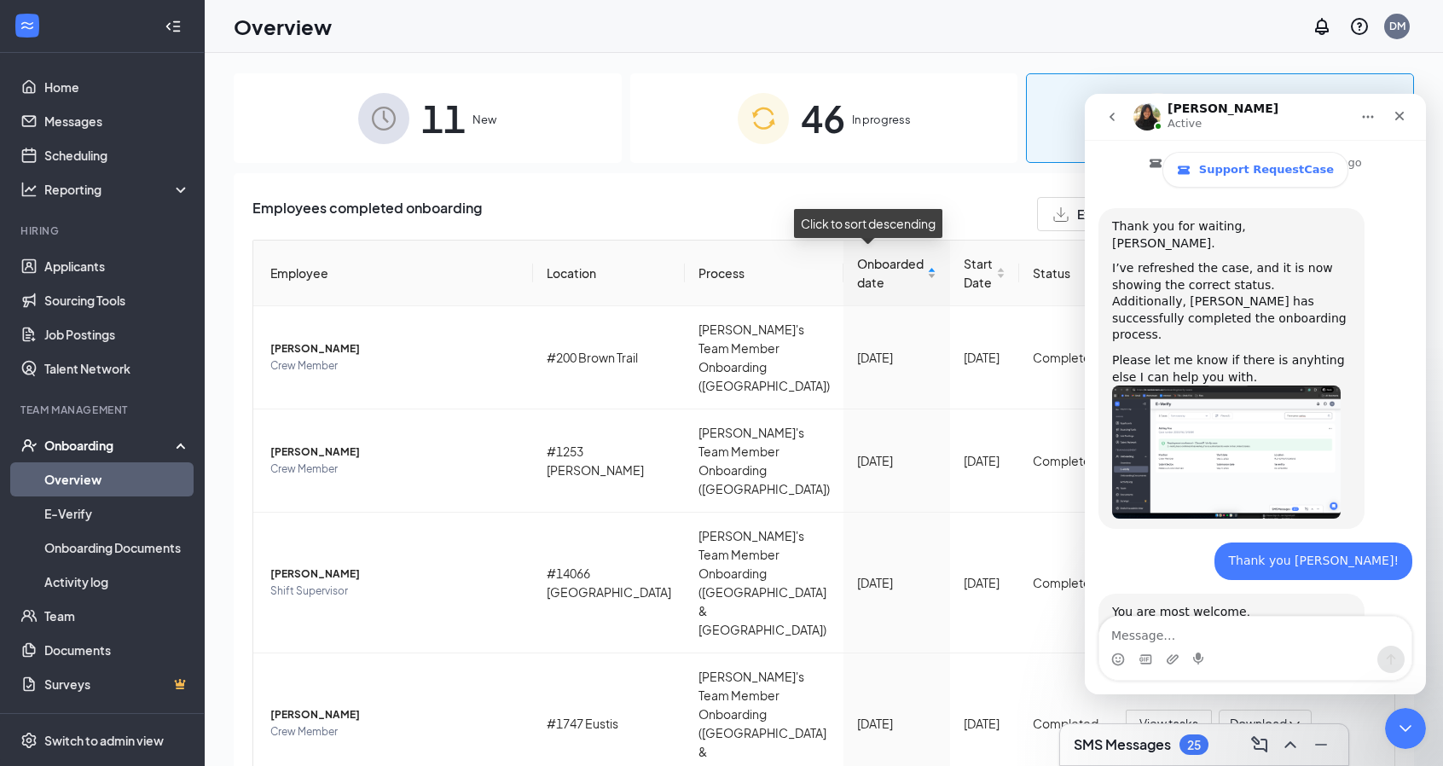
click at [857, 287] on span "Onboarded date" at bounding box center [890, 273] width 67 height 38
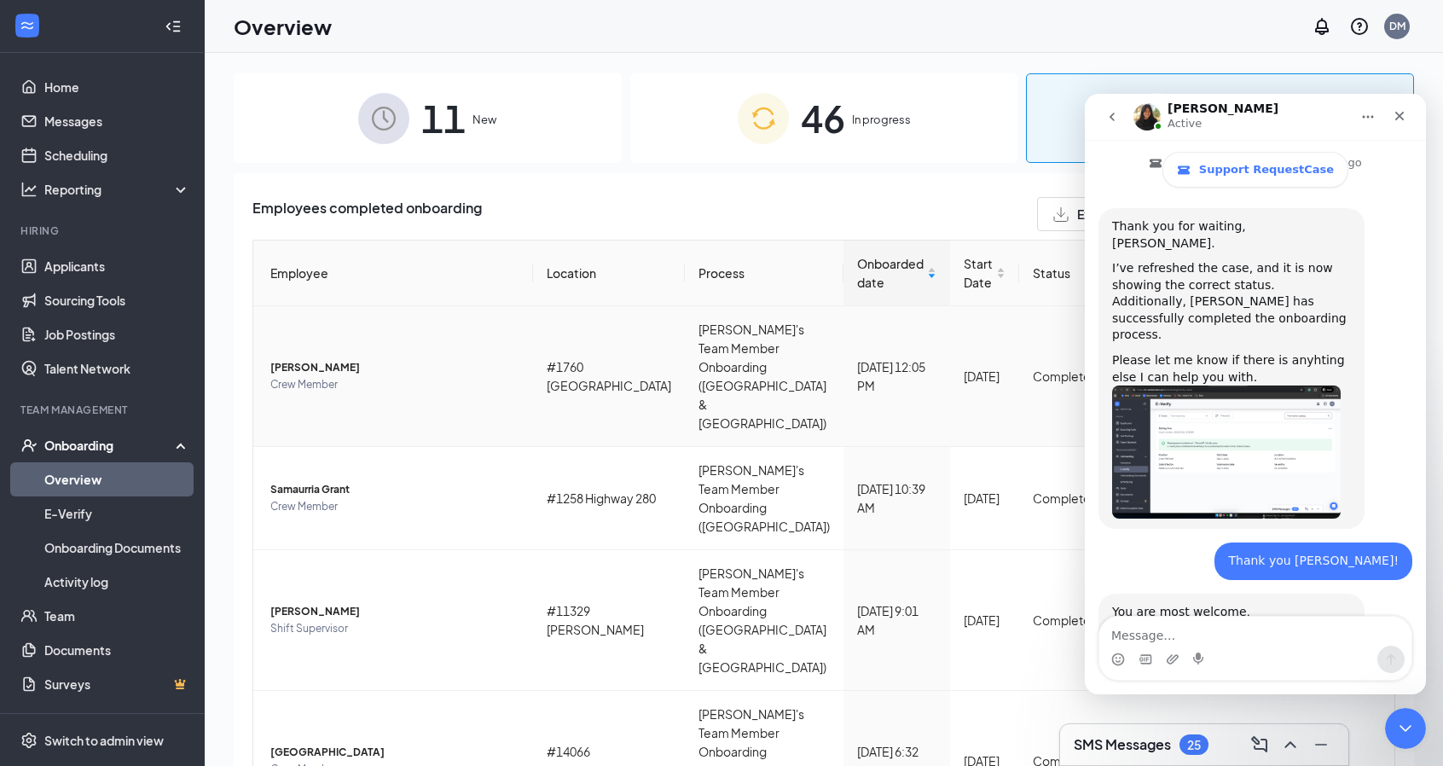
click at [316, 359] on span "[PERSON_NAME]" at bounding box center [394, 367] width 249 height 17
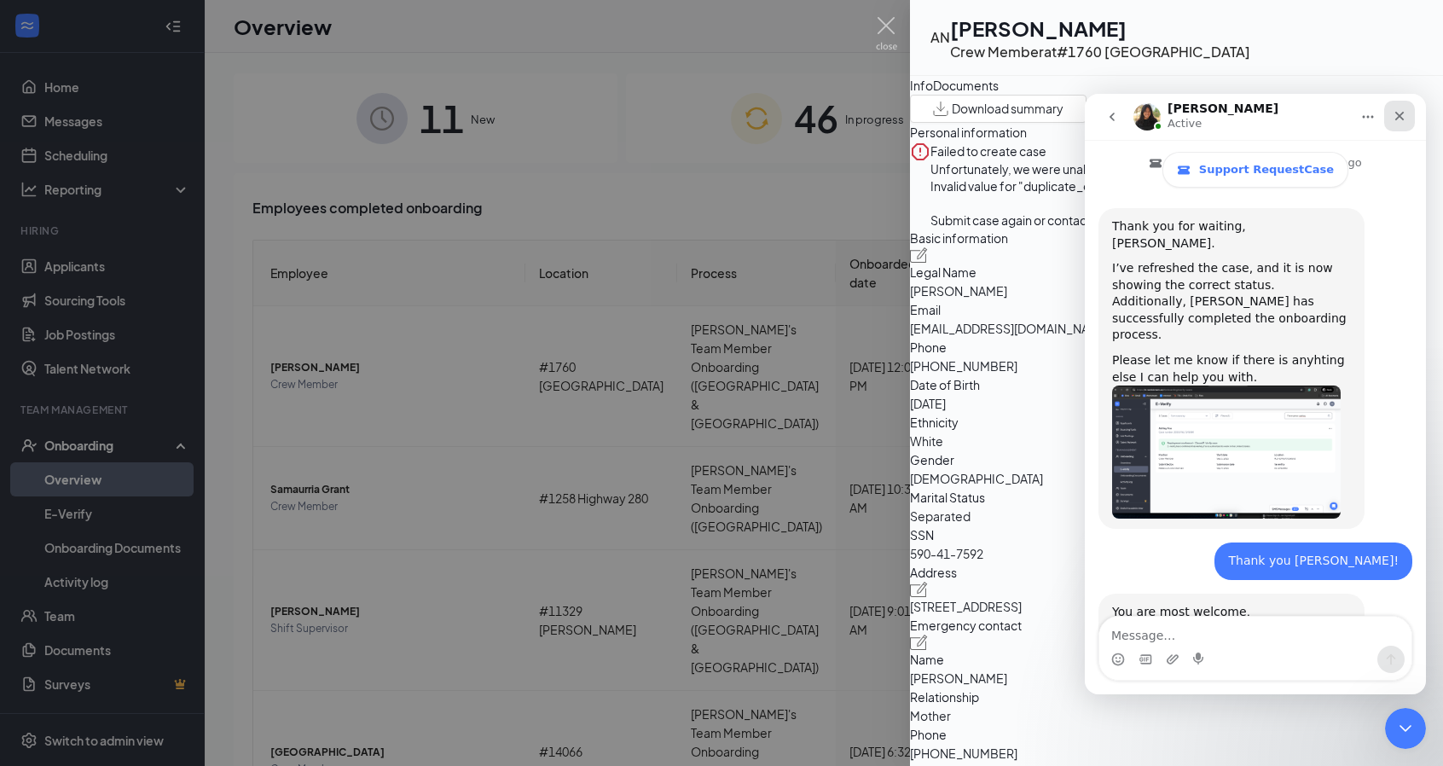
click at [1397, 115] on icon "Close" at bounding box center [1400, 116] width 14 height 14
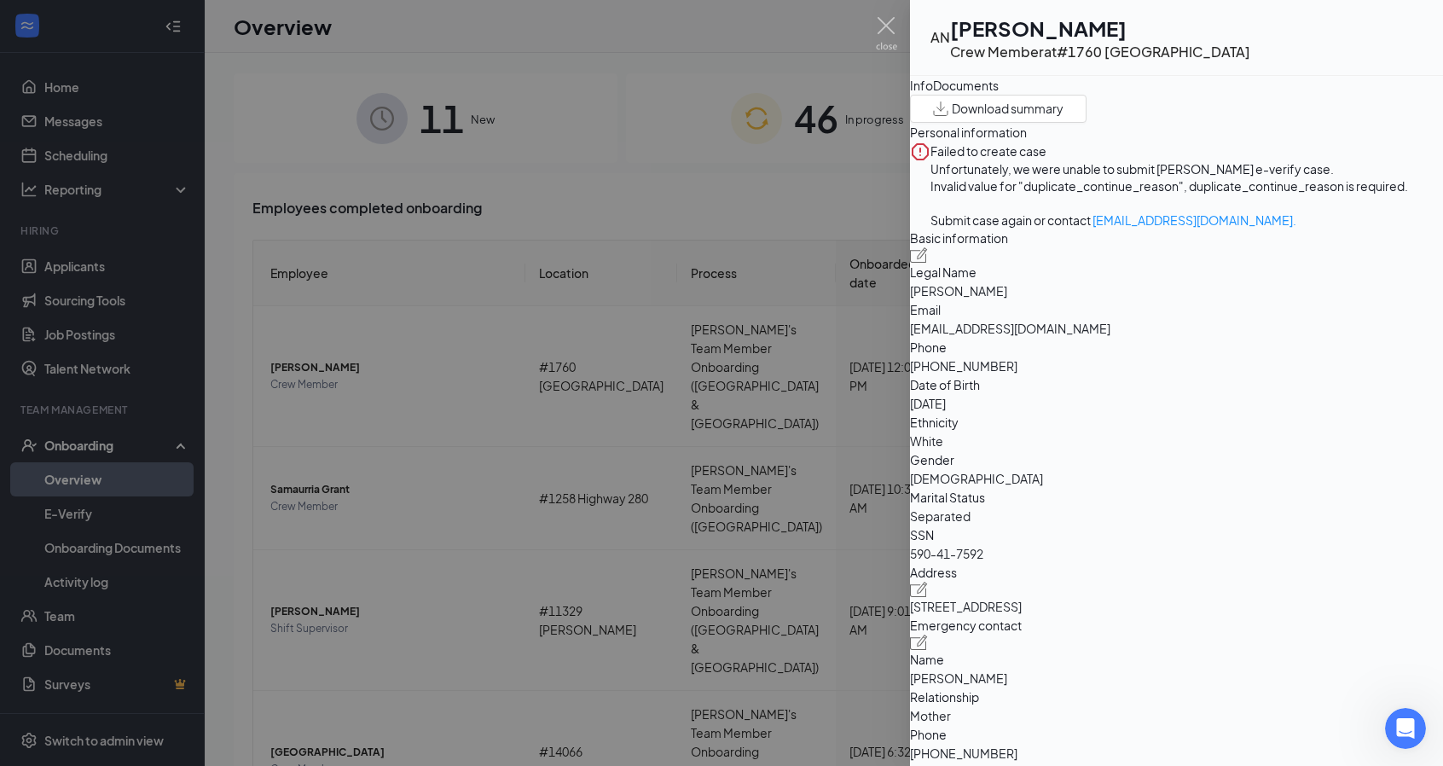
scroll to position [562, 0]
click at [1402, 723] on icon "Open Intercom Messenger" at bounding box center [1404, 726] width 28 height 28
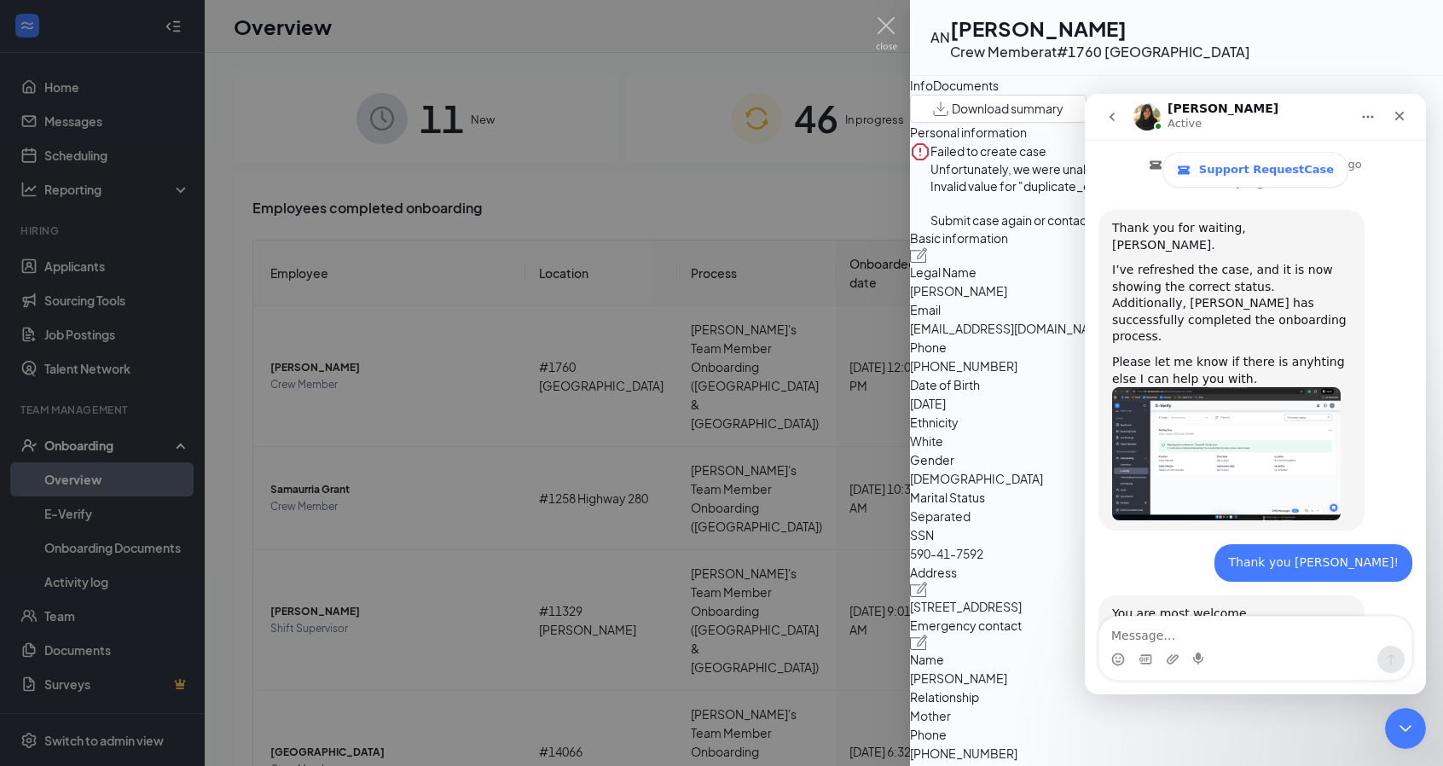
click at [1214, 638] on textarea "Message…" at bounding box center [1256, 631] width 312 height 29
type textarea "i"
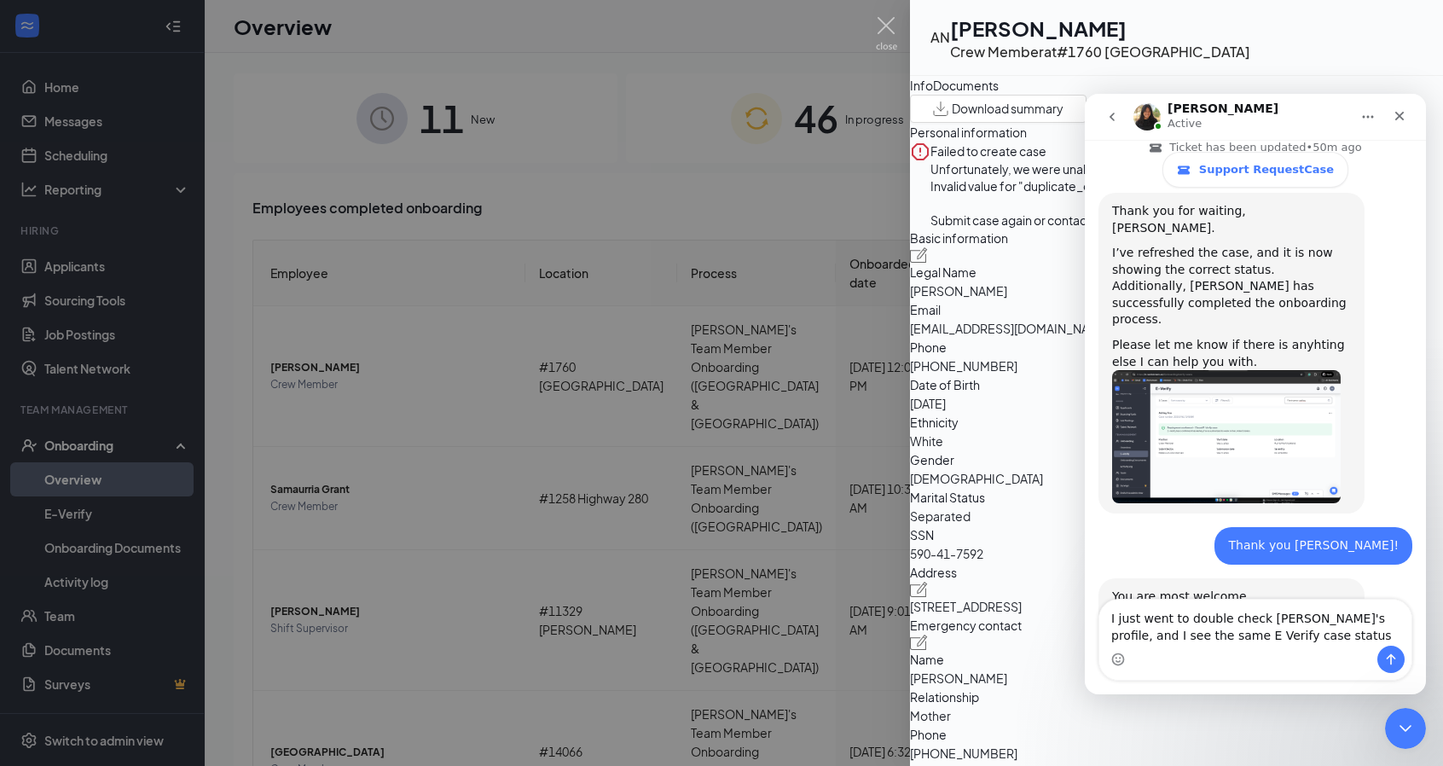
type textarea "I just went to double check [PERSON_NAME]'s profile, and I see the same E Verif…"
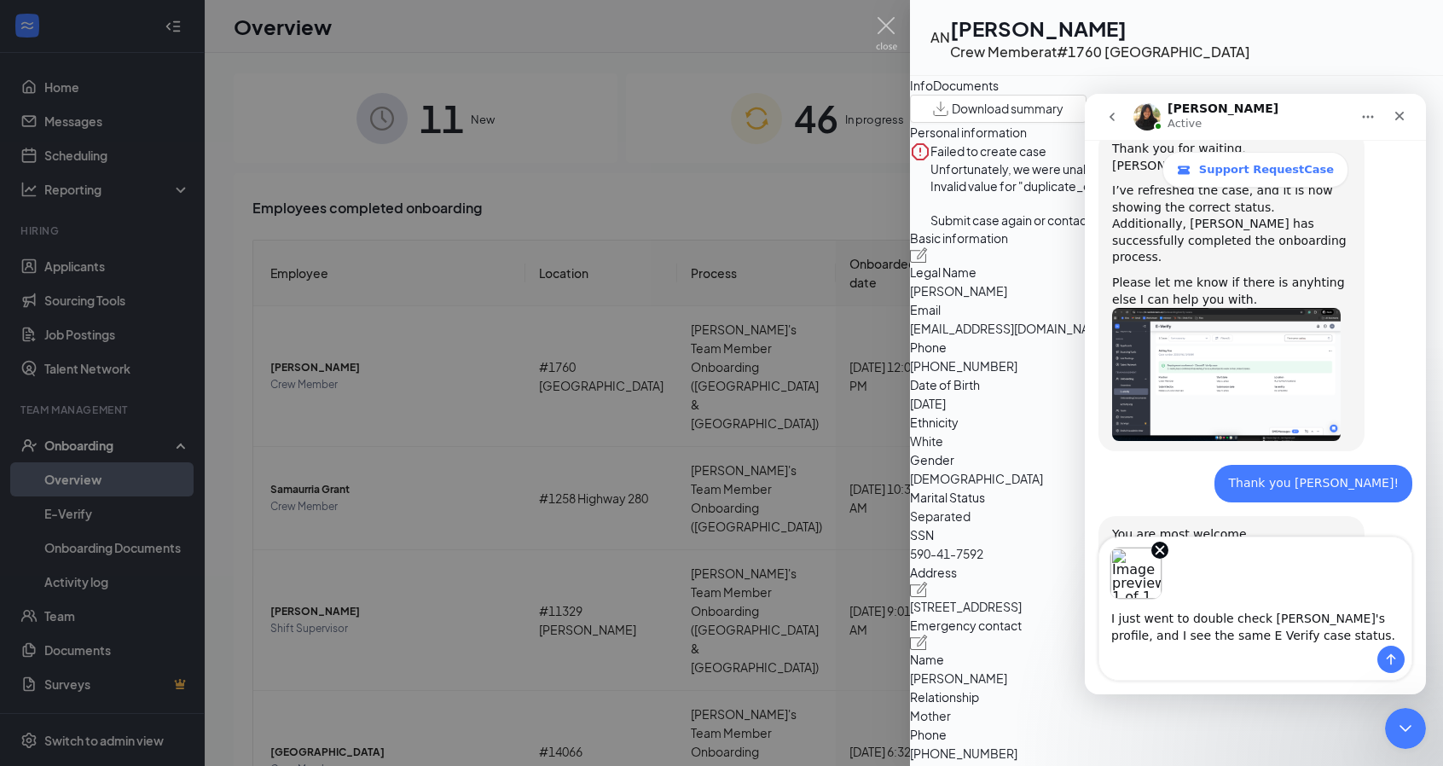
click at [1275, 641] on textarea "I just went to double check [PERSON_NAME]'s profile, and I see the same E Verif…" at bounding box center [1256, 623] width 312 height 46
click at [1389, 657] on icon "Send a message…" at bounding box center [1391, 659] width 9 height 11
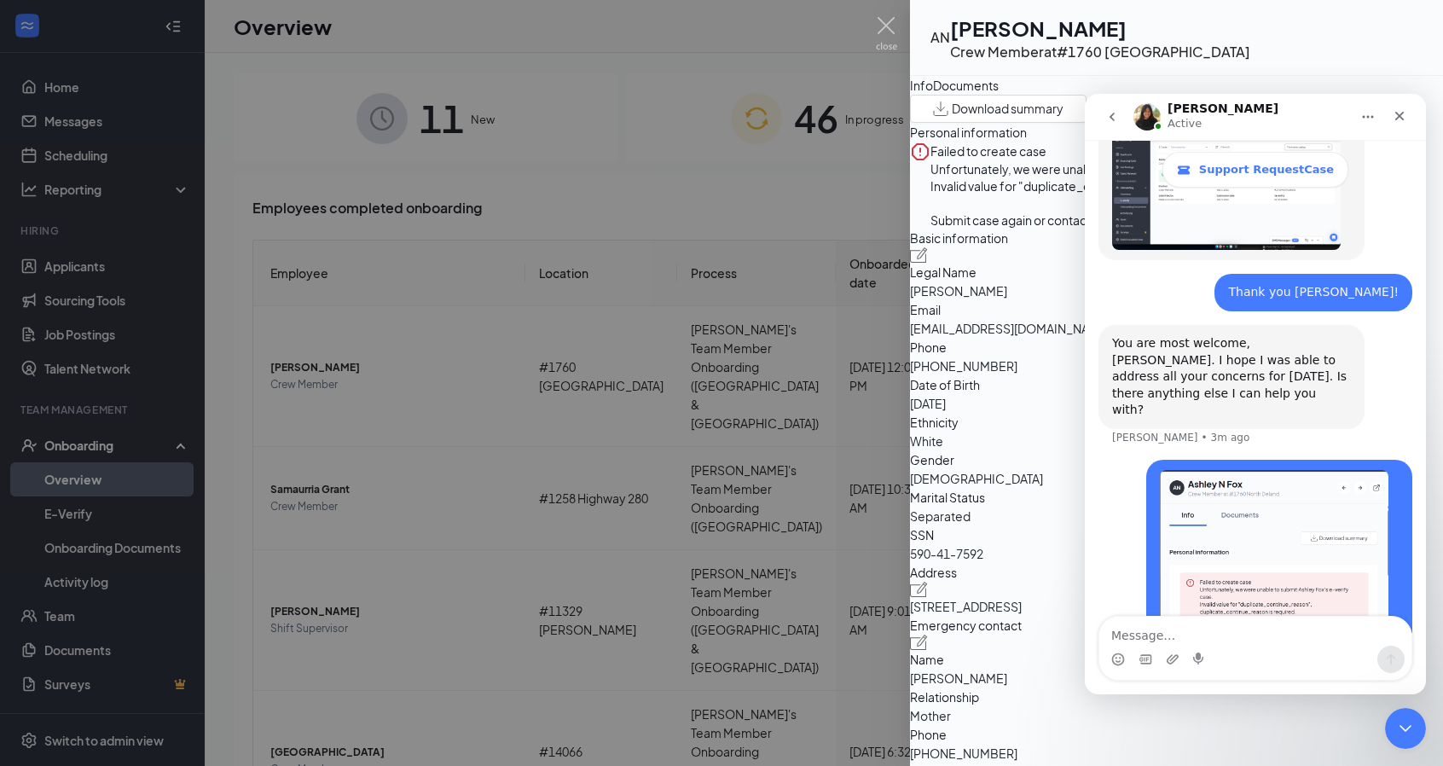
scroll to position [863, 0]
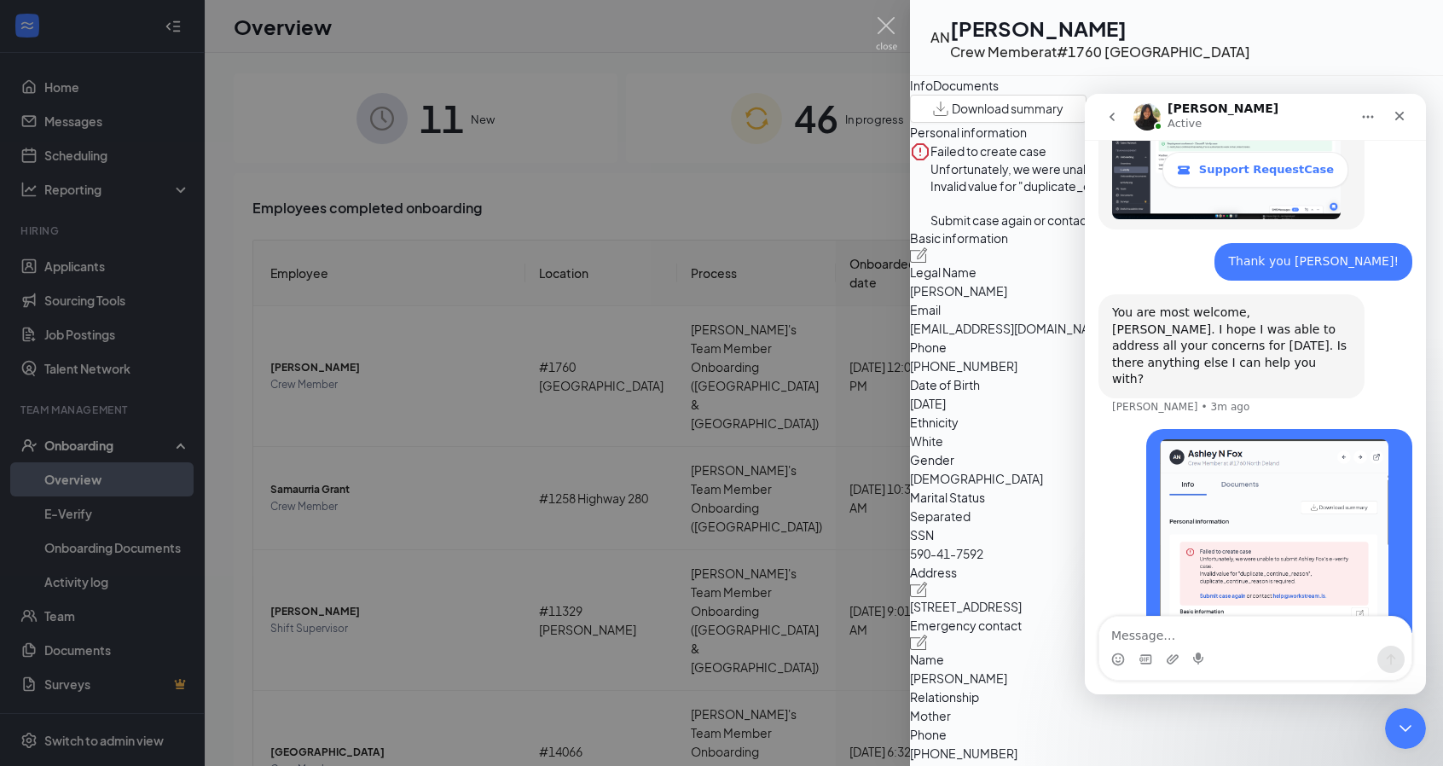
click at [266, 168] on div at bounding box center [721, 383] width 1443 height 766
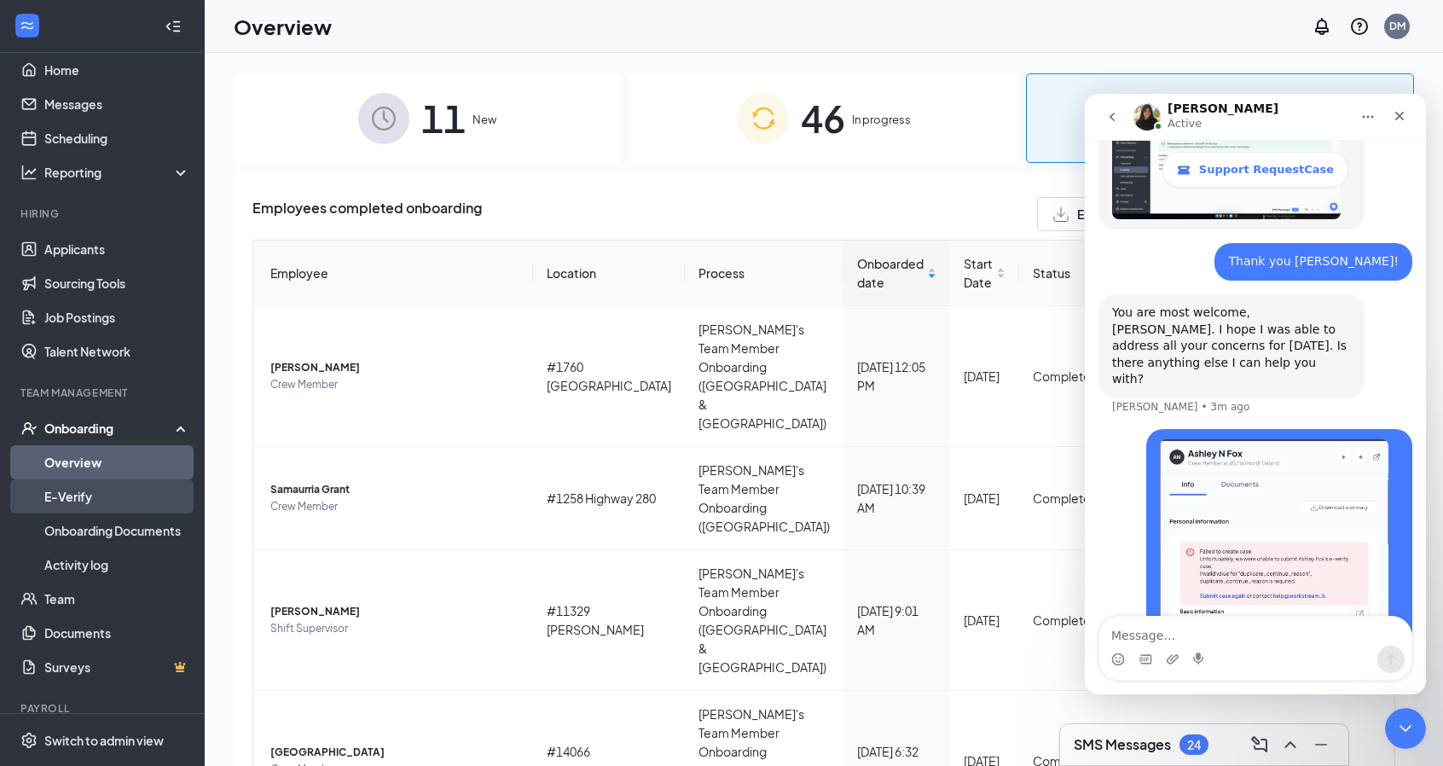
scroll to position [72, 0]
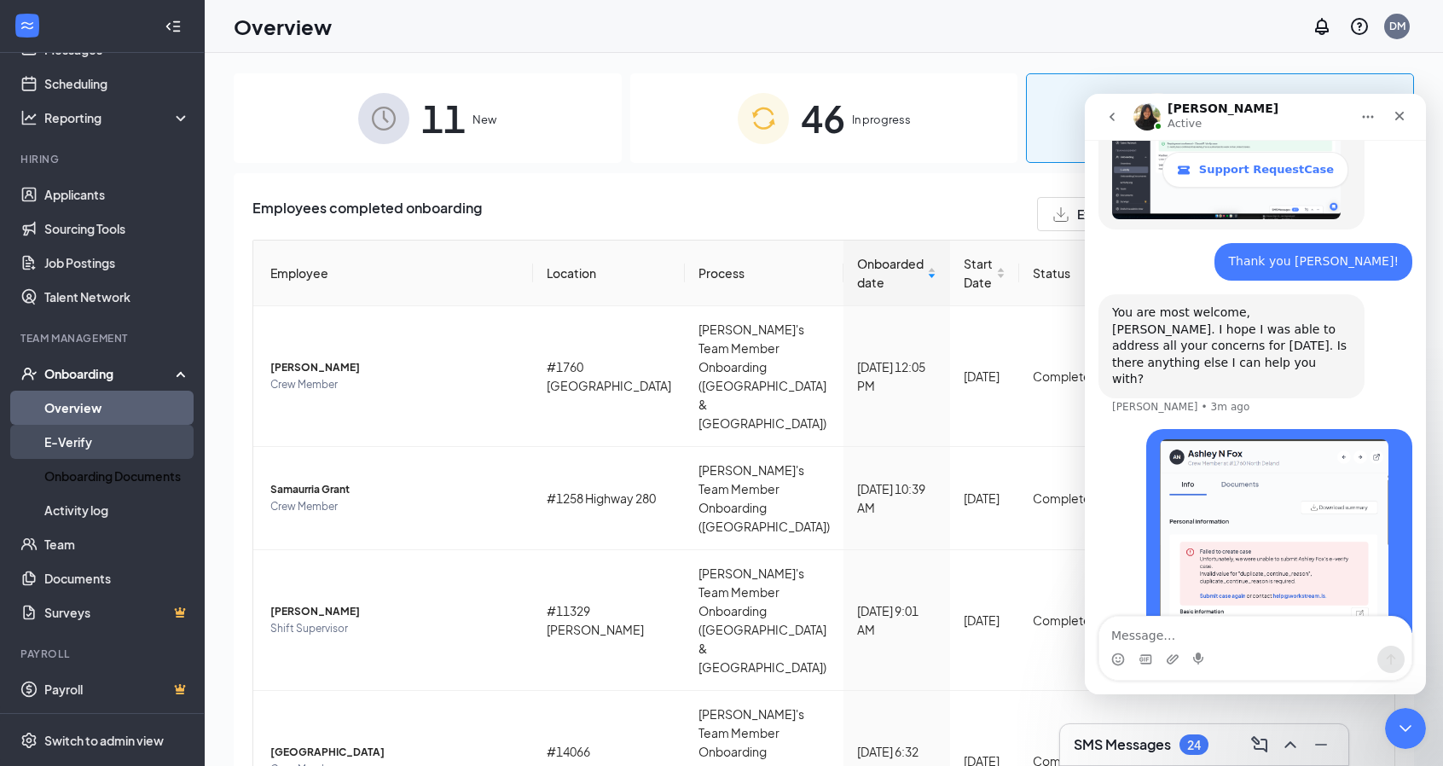
click at [92, 446] on link "E-Verify" at bounding box center [117, 442] width 146 height 34
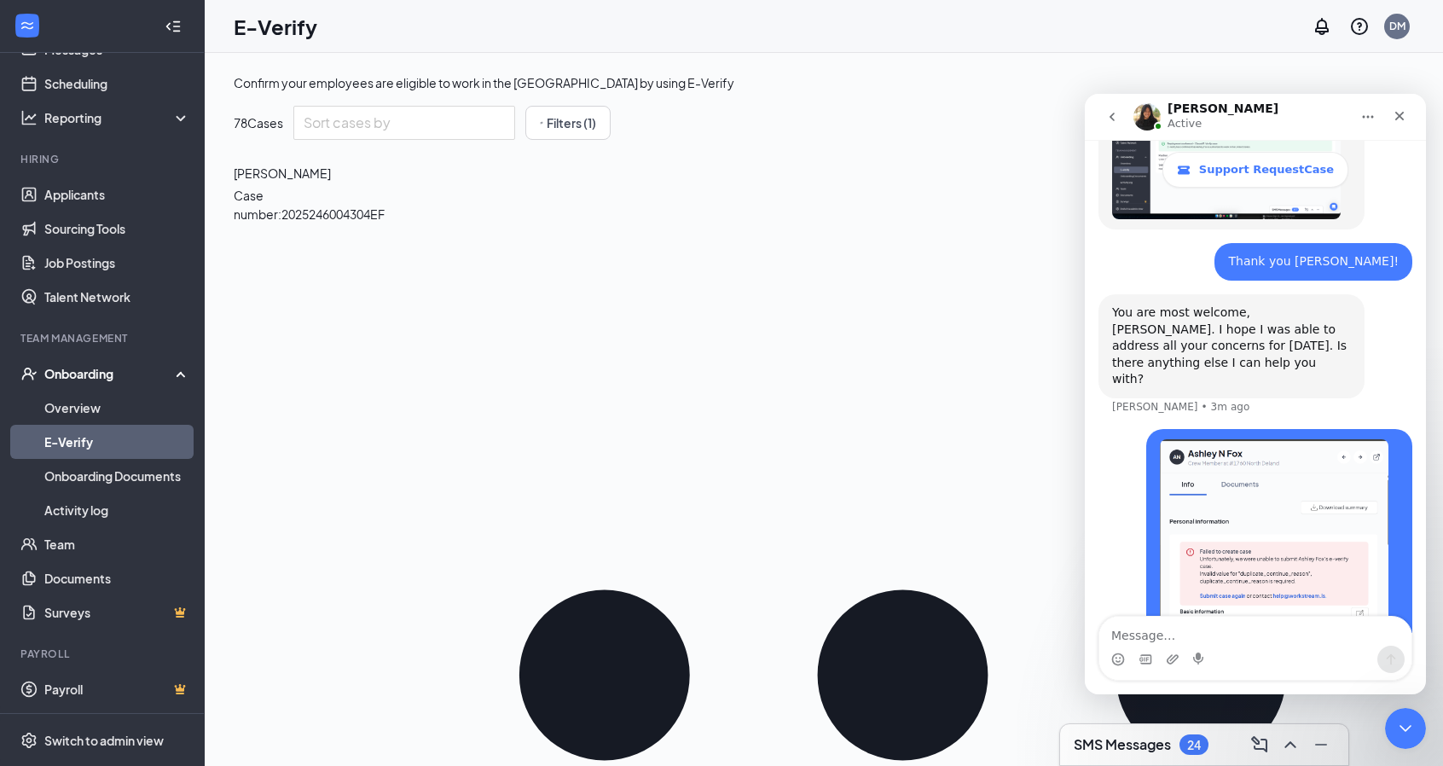
click at [1109, 116] on icon "go back" at bounding box center [1113, 117] width 14 height 14
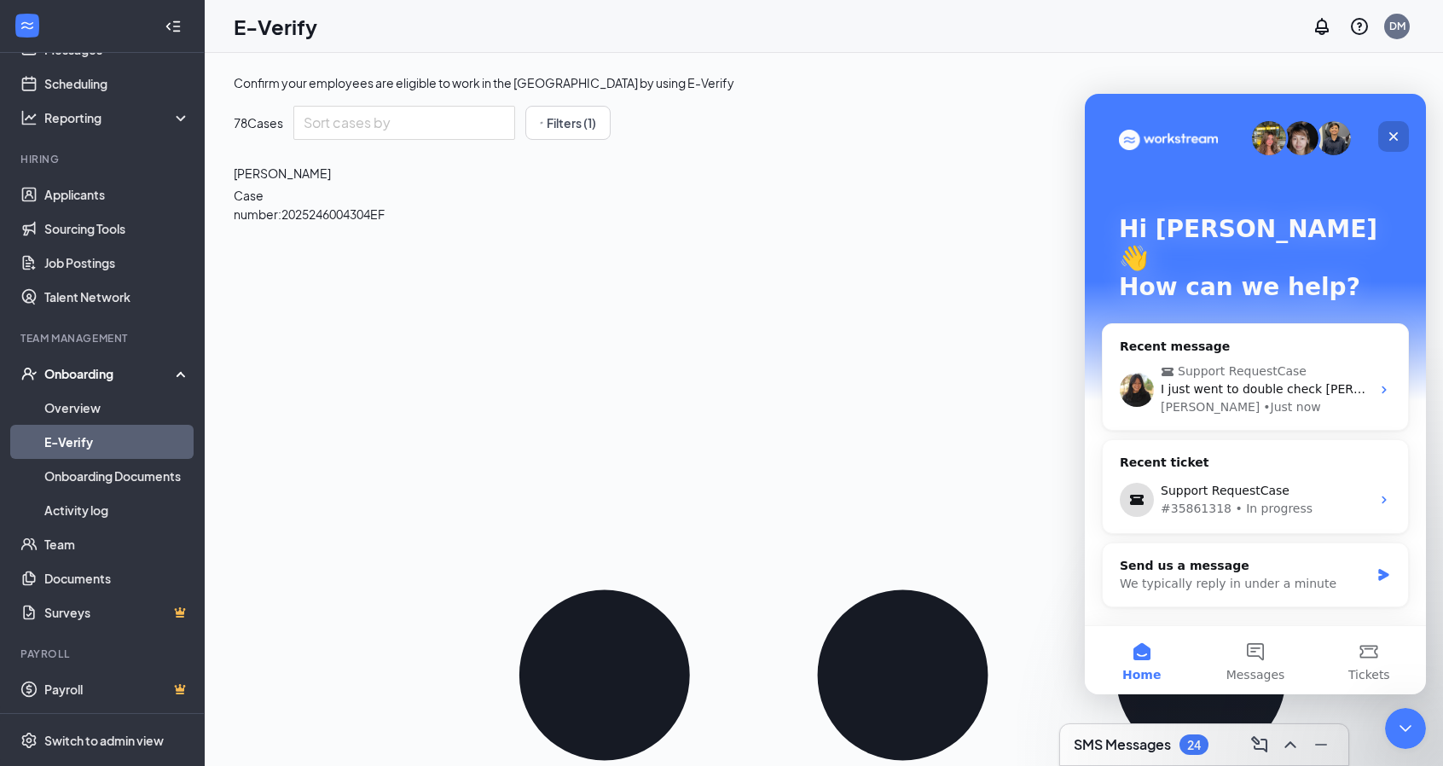
click at [1394, 131] on icon "Close" at bounding box center [1394, 137] width 14 height 14
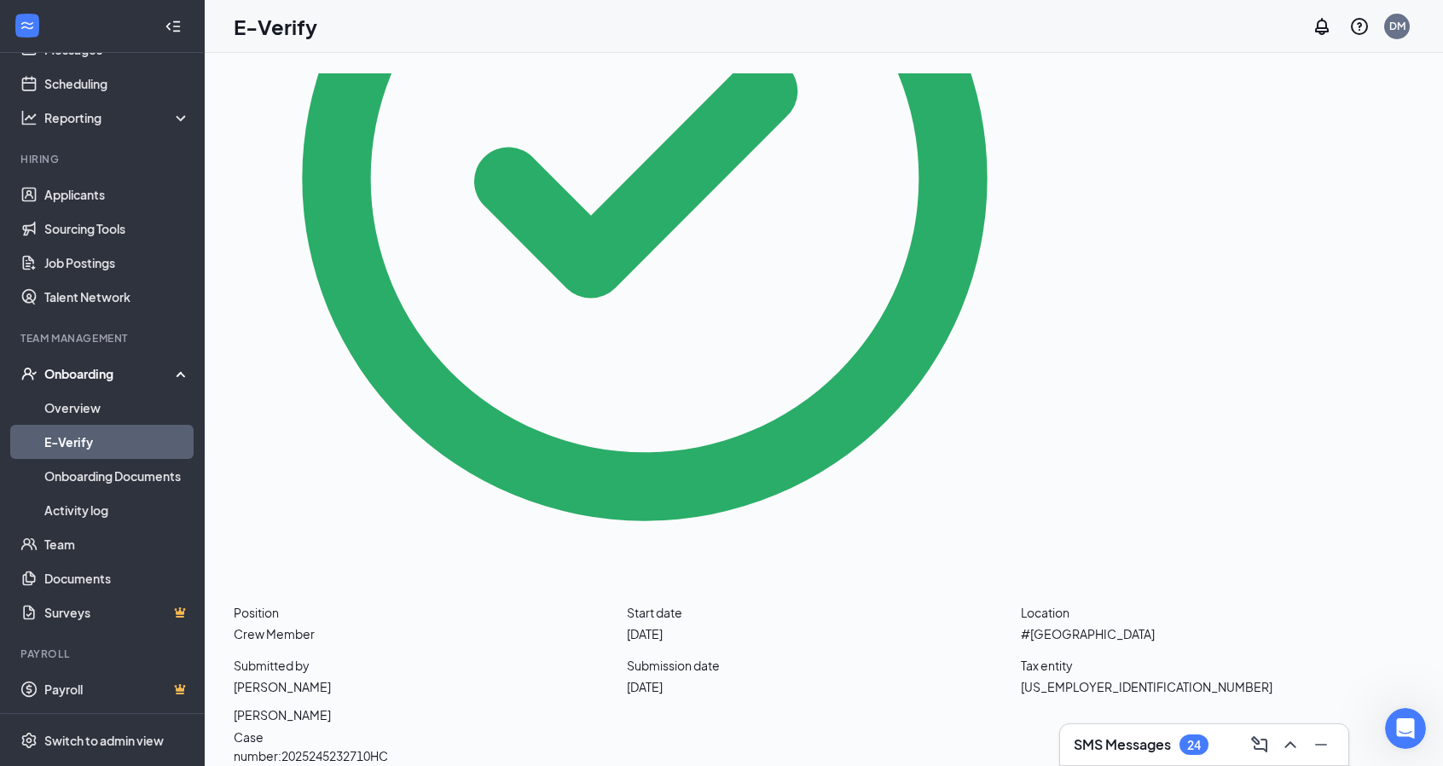
scroll to position [17266, 0]
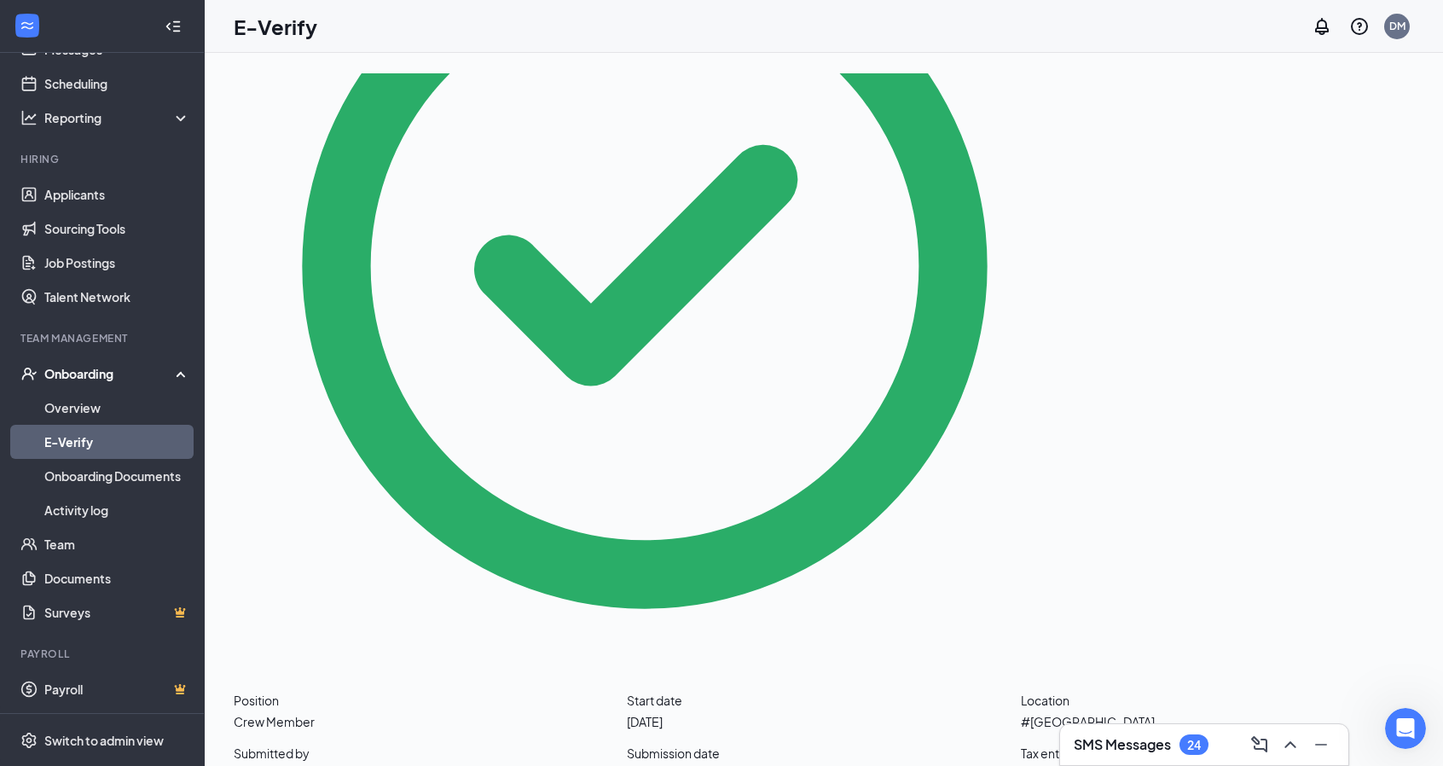
drag, startPoint x: 1407, startPoint y: 614, endPoint x: 27, endPoint y: 26, distance: 1499.5
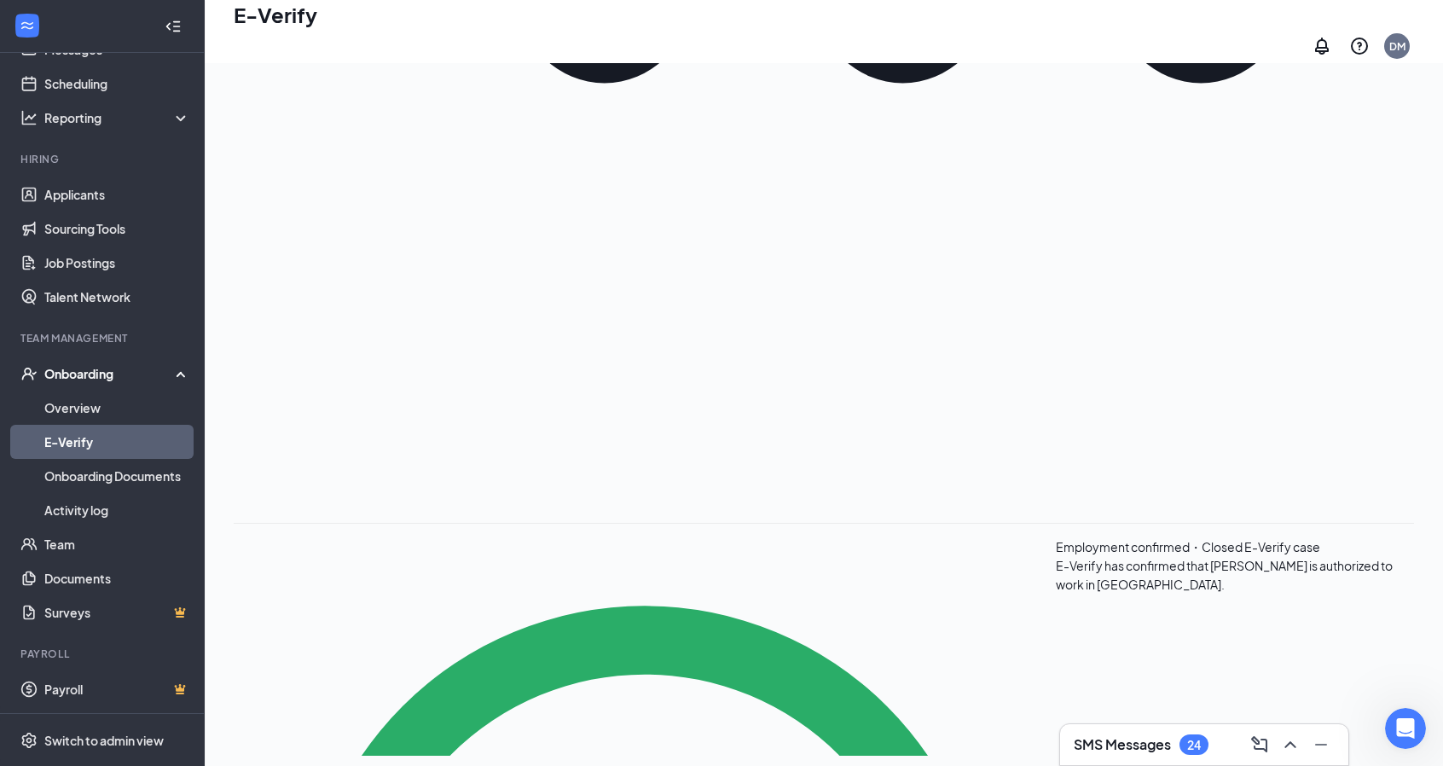
scroll to position [0, 0]
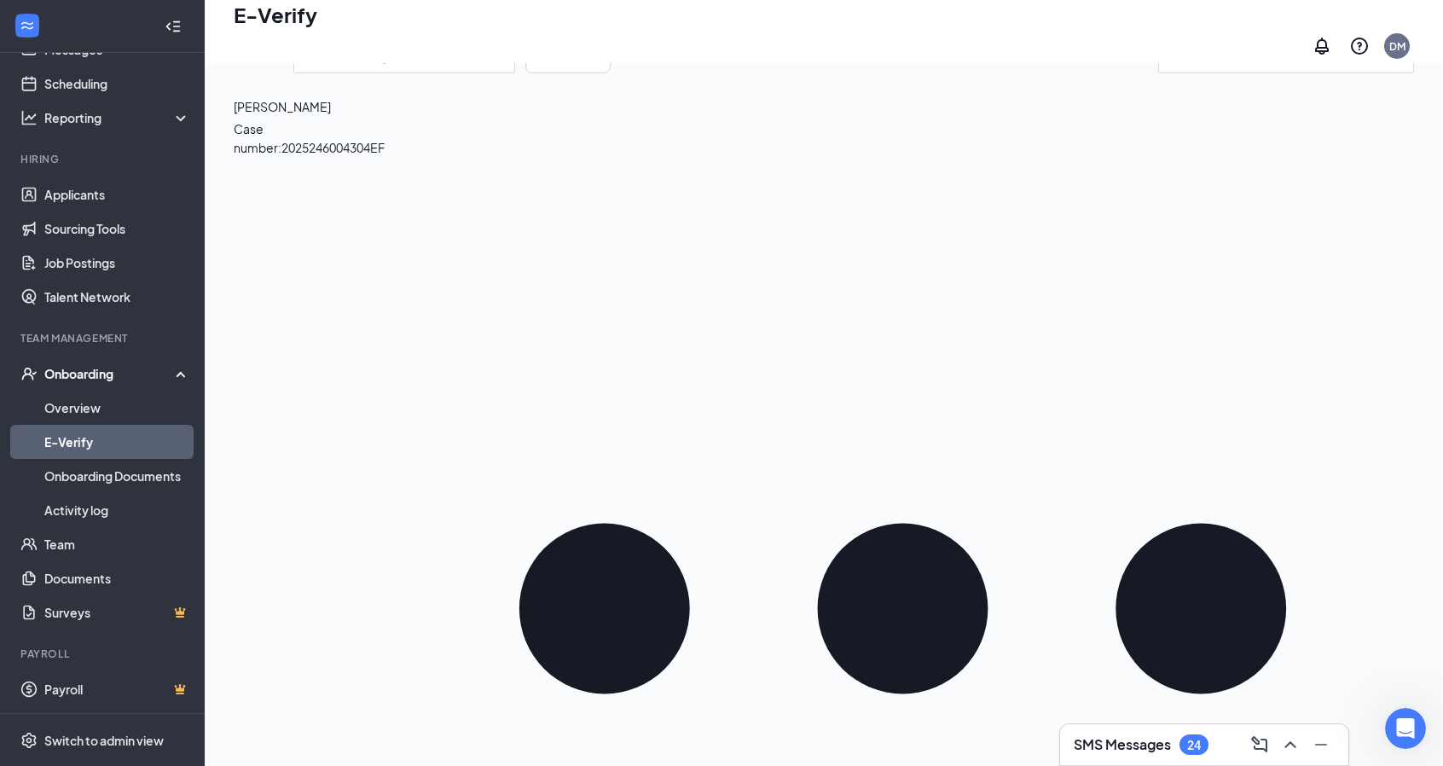
drag, startPoint x: 571, startPoint y: 528, endPoint x: 544, endPoint y: 81, distance: 447.8
click at [1169, 67] on input "search" at bounding box center [1278, 56] width 218 height 21
click at [1182, 67] on input "Fox" at bounding box center [1278, 56] width 218 height 21
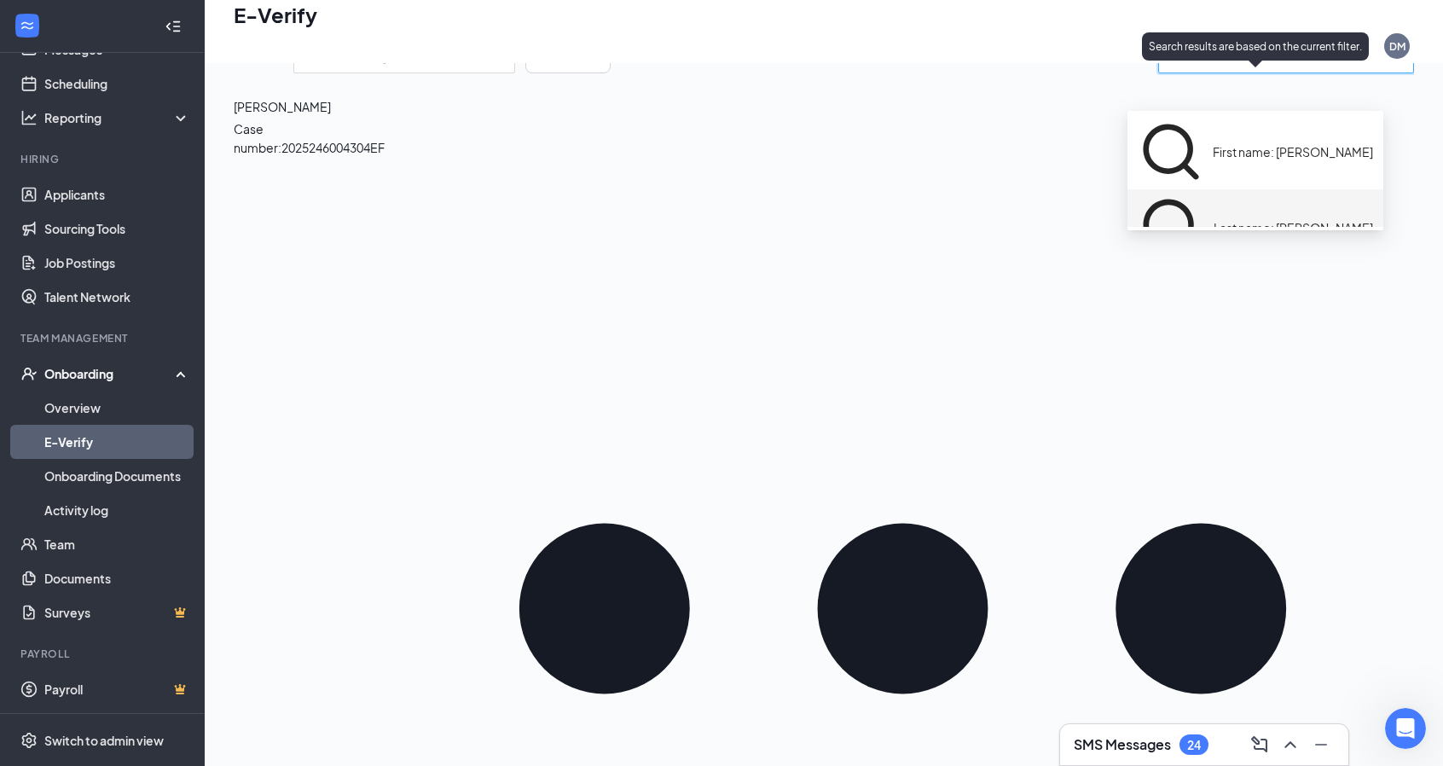
click at [1214, 218] on span "Last name: [PERSON_NAME]" at bounding box center [1294, 227] width 160 height 19
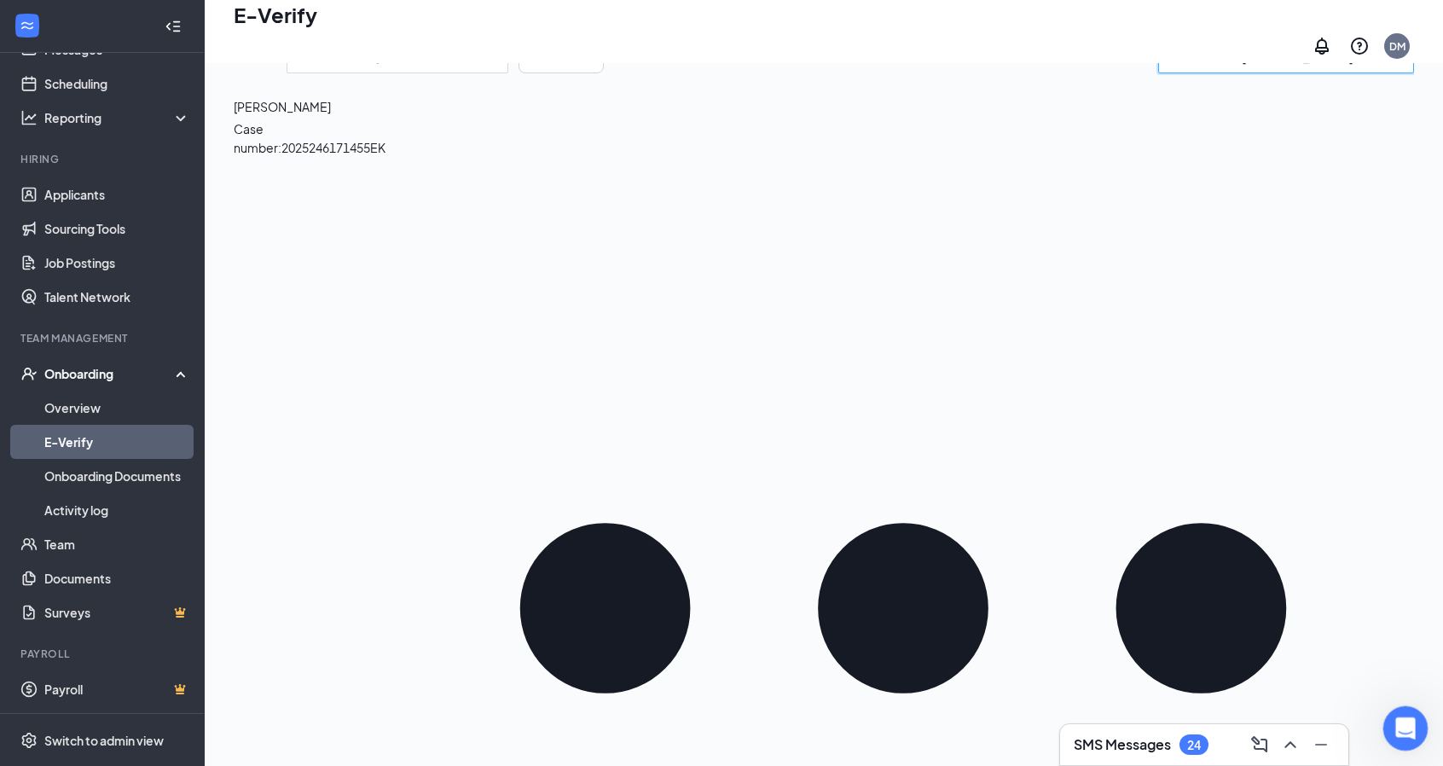
type input "Last name: [PERSON_NAME]"
click at [1389, 730] on div "Open Intercom Messenger" at bounding box center [1403, 726] width 56 height 56
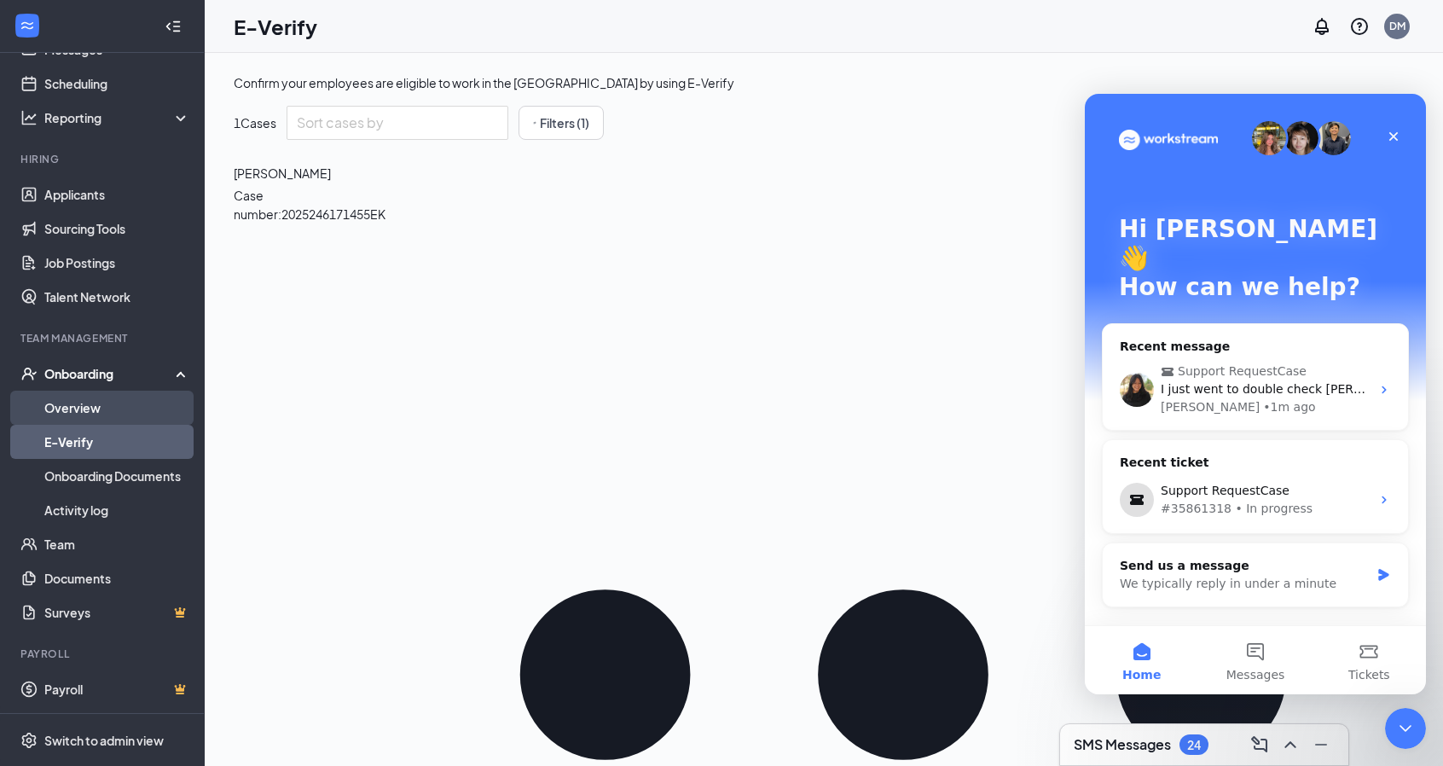
click at [86, 403] on link "Overview" at bounding box center [117, 408] width 146 height 34
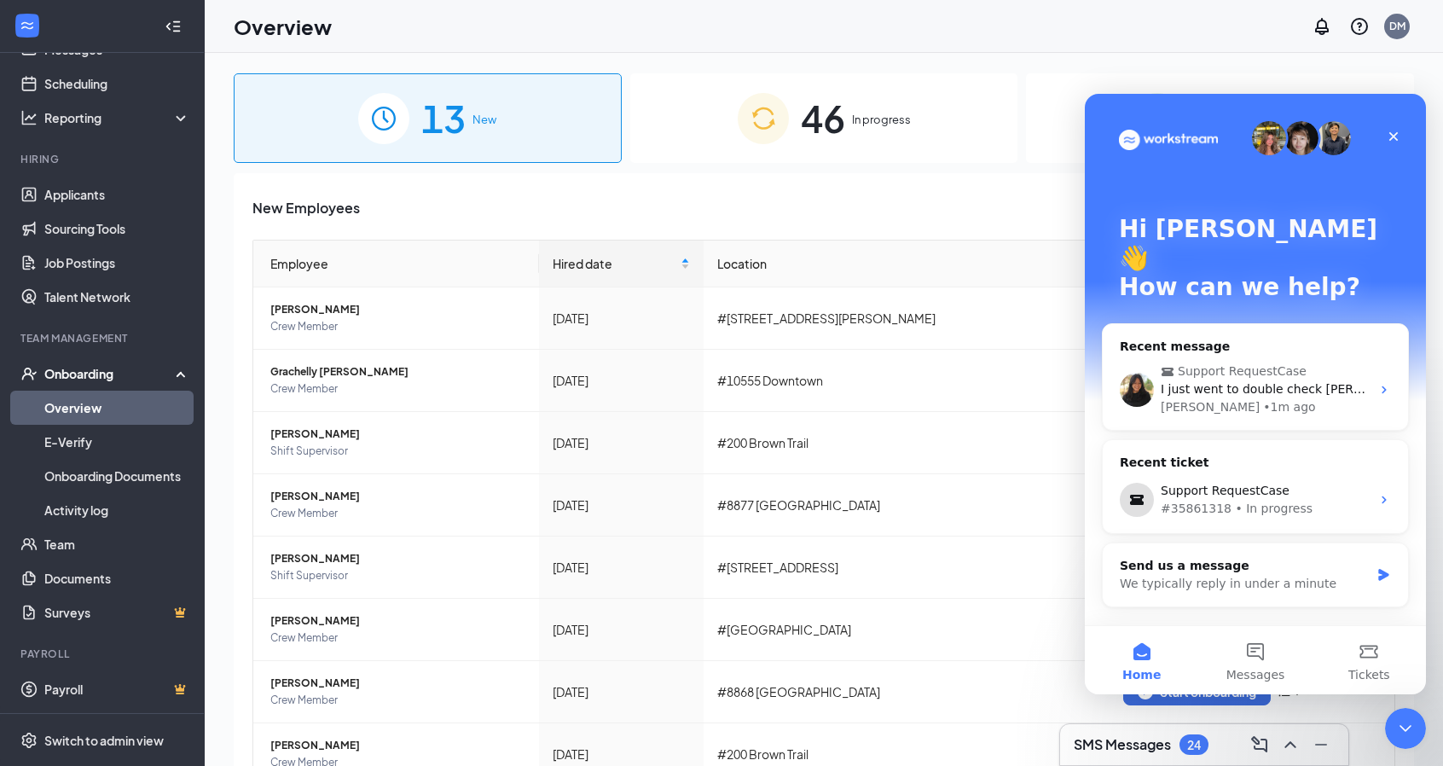
click at [663, 191] on div "New Employees Employee Hired date Location Actions [GEOGRAPHIC_DATA][PERSON_NAM…" at bounding box center [824, 592] width 1181 height 839
click at [1397, 132] on icon "Close" at bounding box center [1394, 137] width 14 height 14
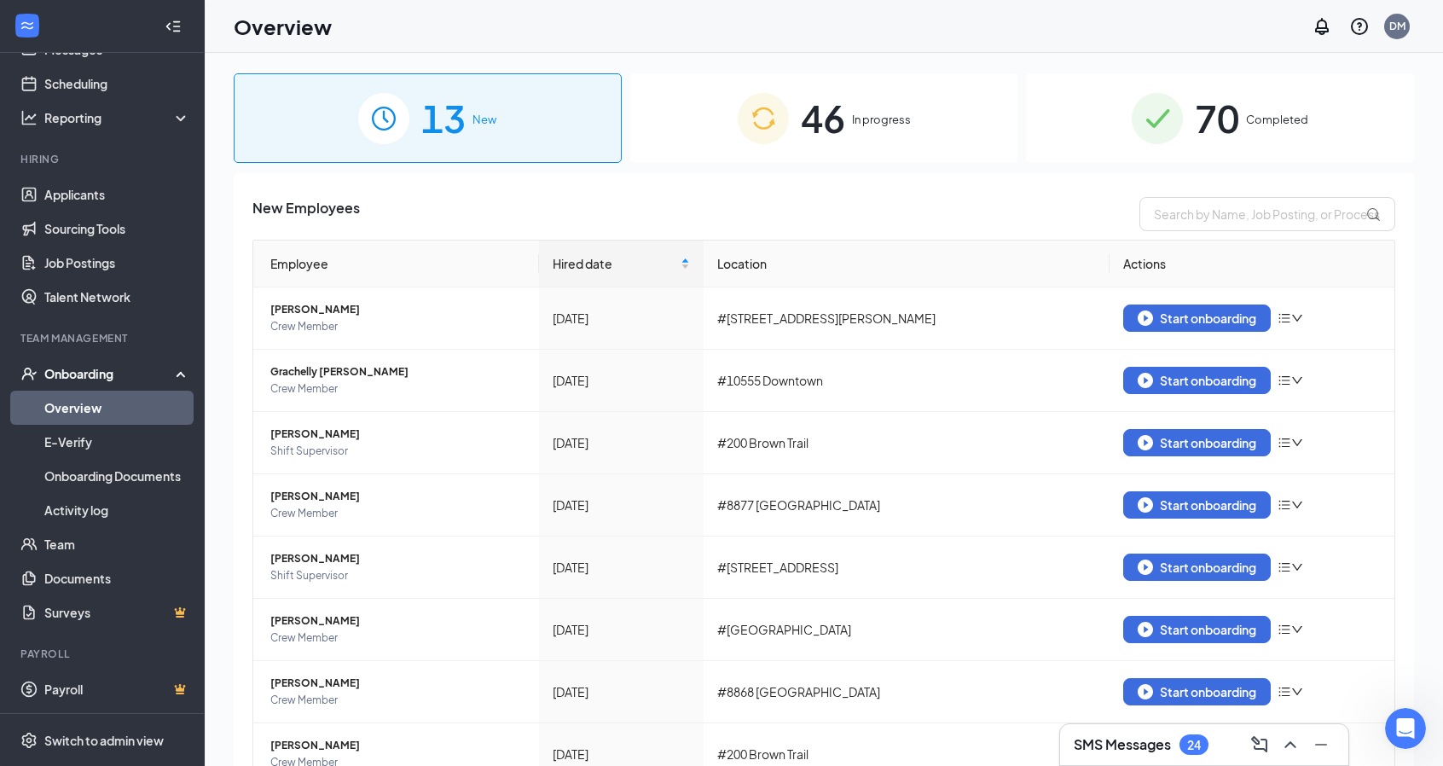
click at [1232, 119] on div "70 Completed" at bounding box center [1220, 118] width 388 height 90
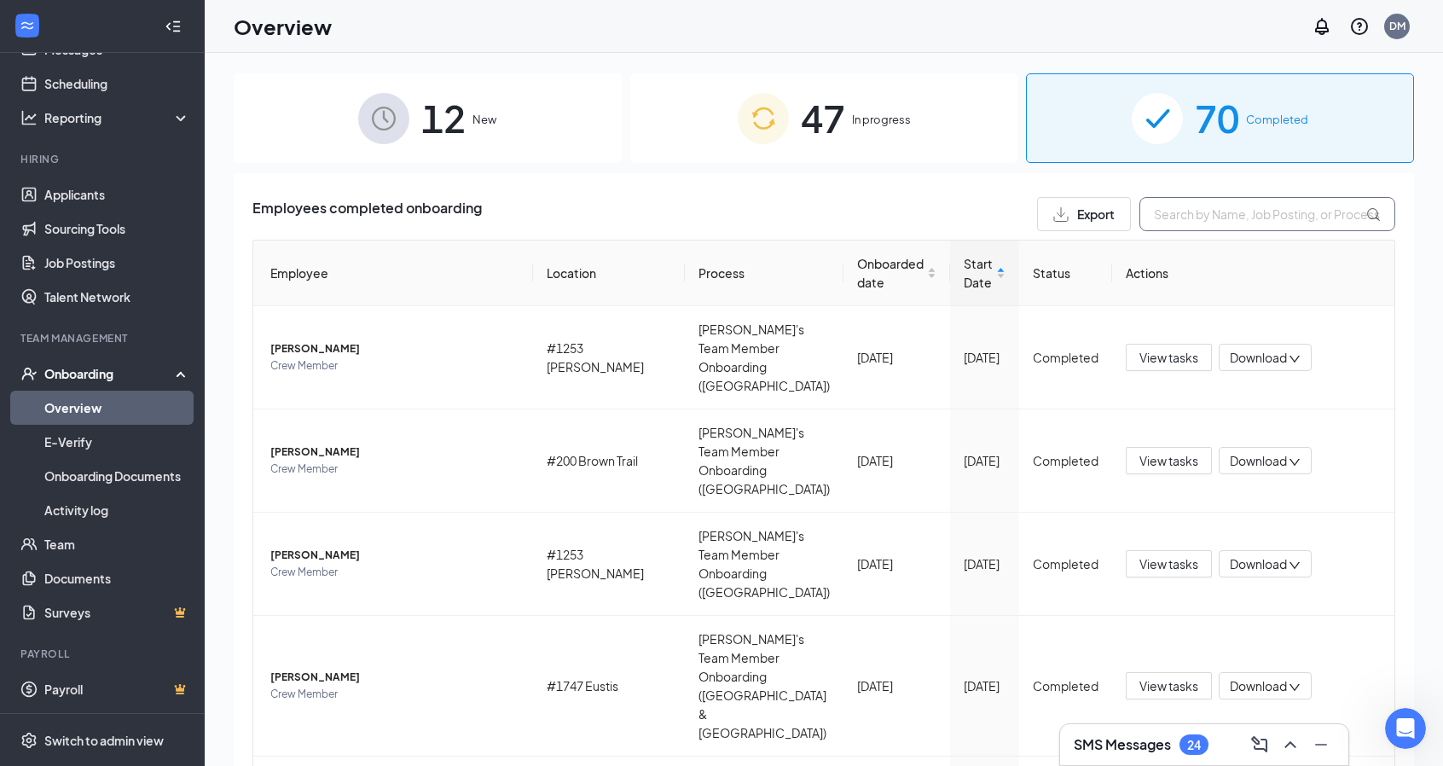
click at [1180, 221] on input "text" at bounding box center [1268, 214] width 256 height 34
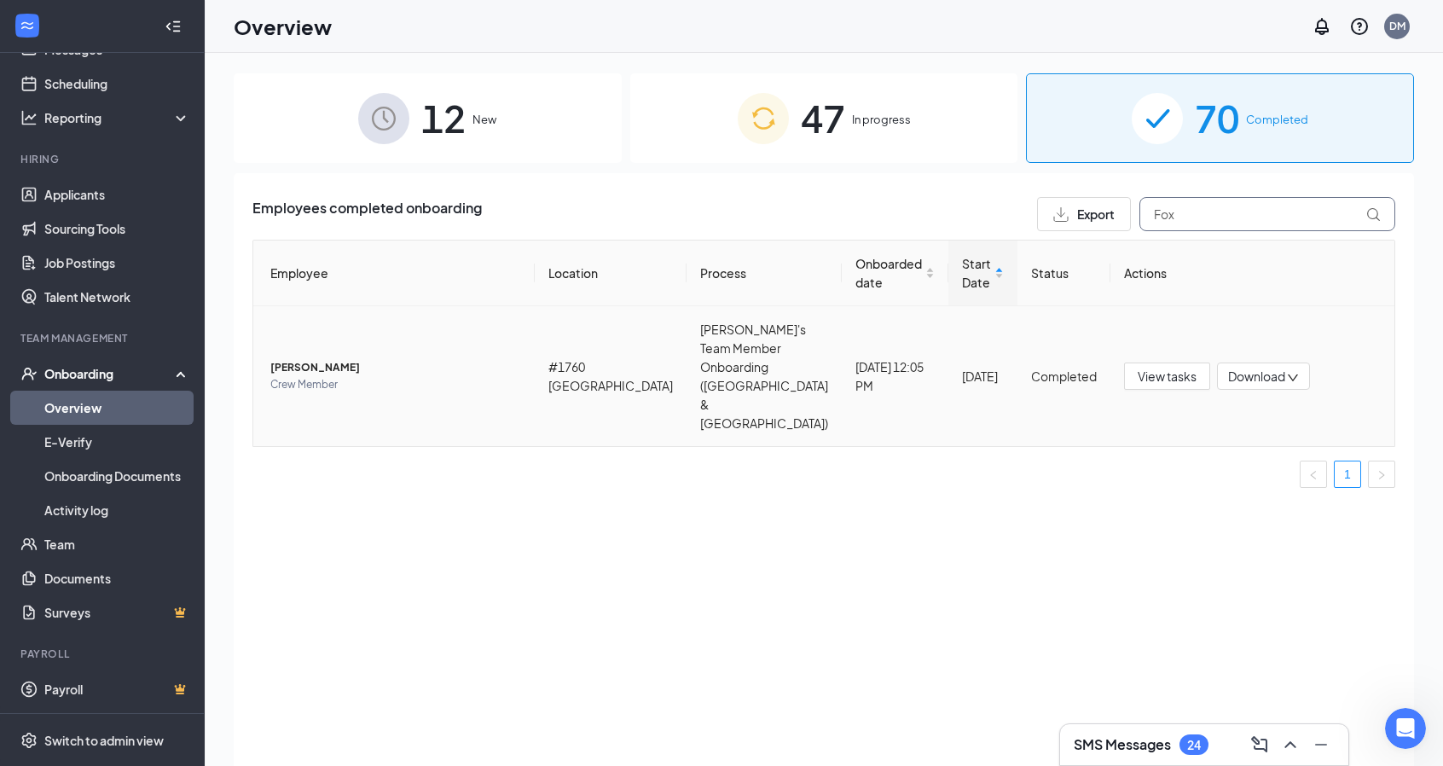
type input "Fox"
click at [479, 376] on span "Crew Member" at bounding box center [395, 384] width 251 height 17
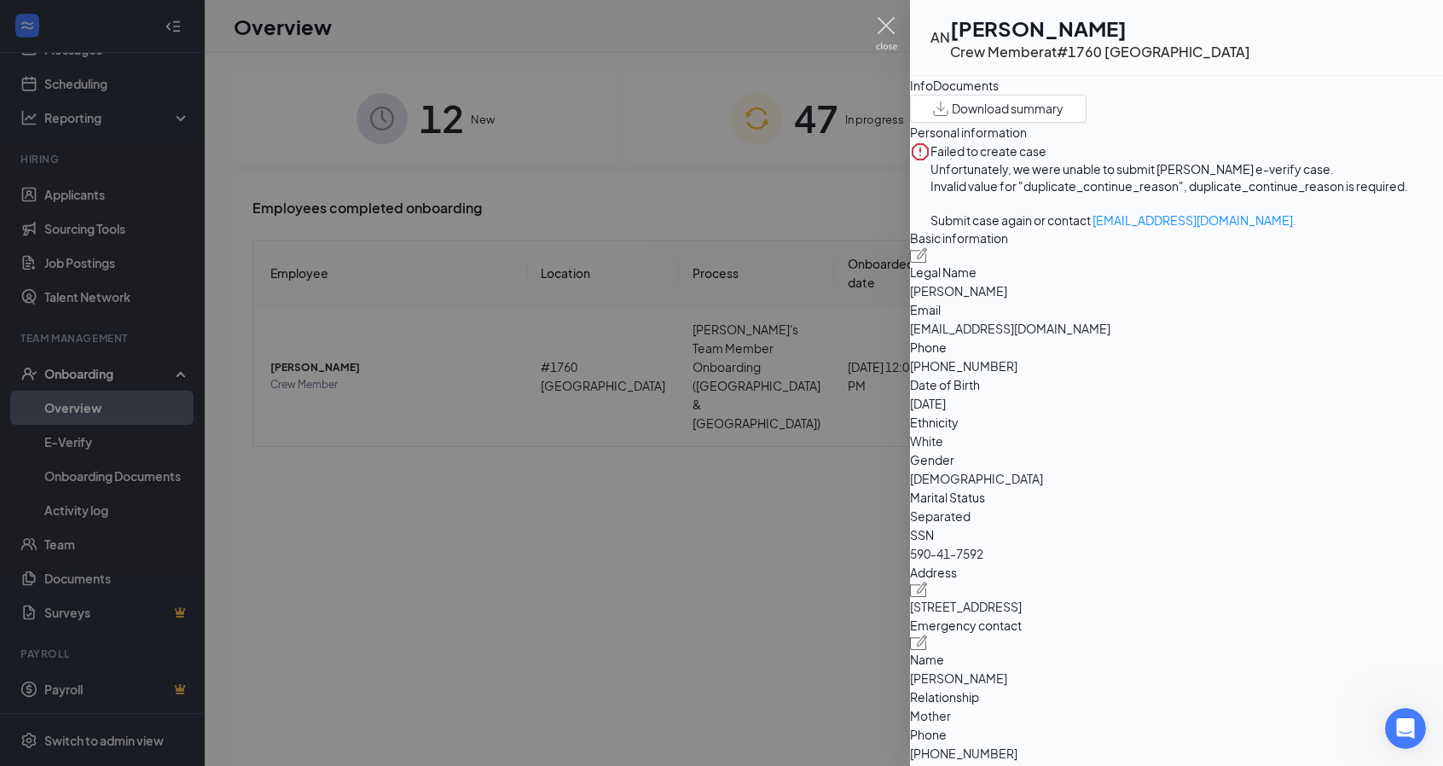
click at [886, 27] on img at bounding box center [886, 33] width 21 height 33
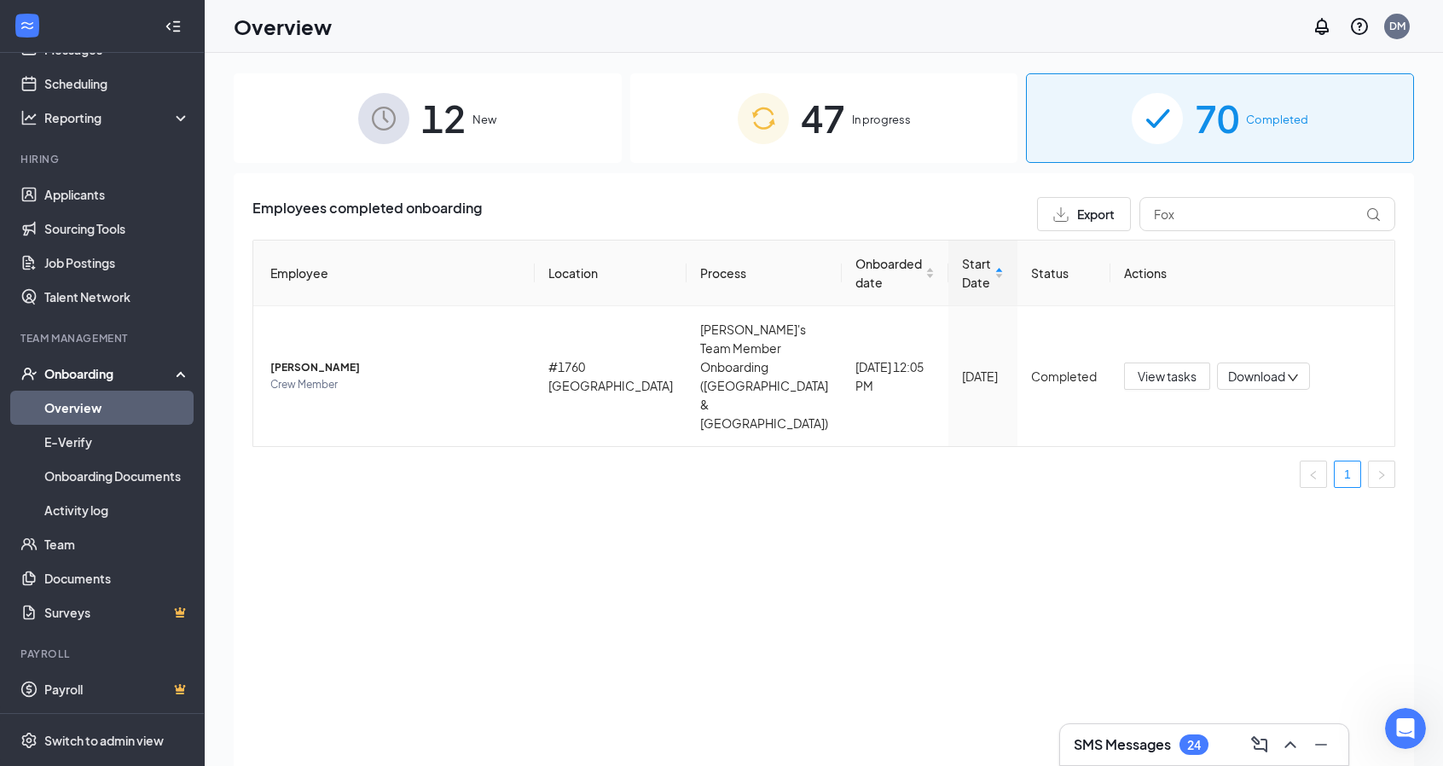
click at [626, 583] on div "Employees completed onboarding Export Fox Employee Location Process Onboarded d…" at bounding box center [824, 491] width 1181 height 636
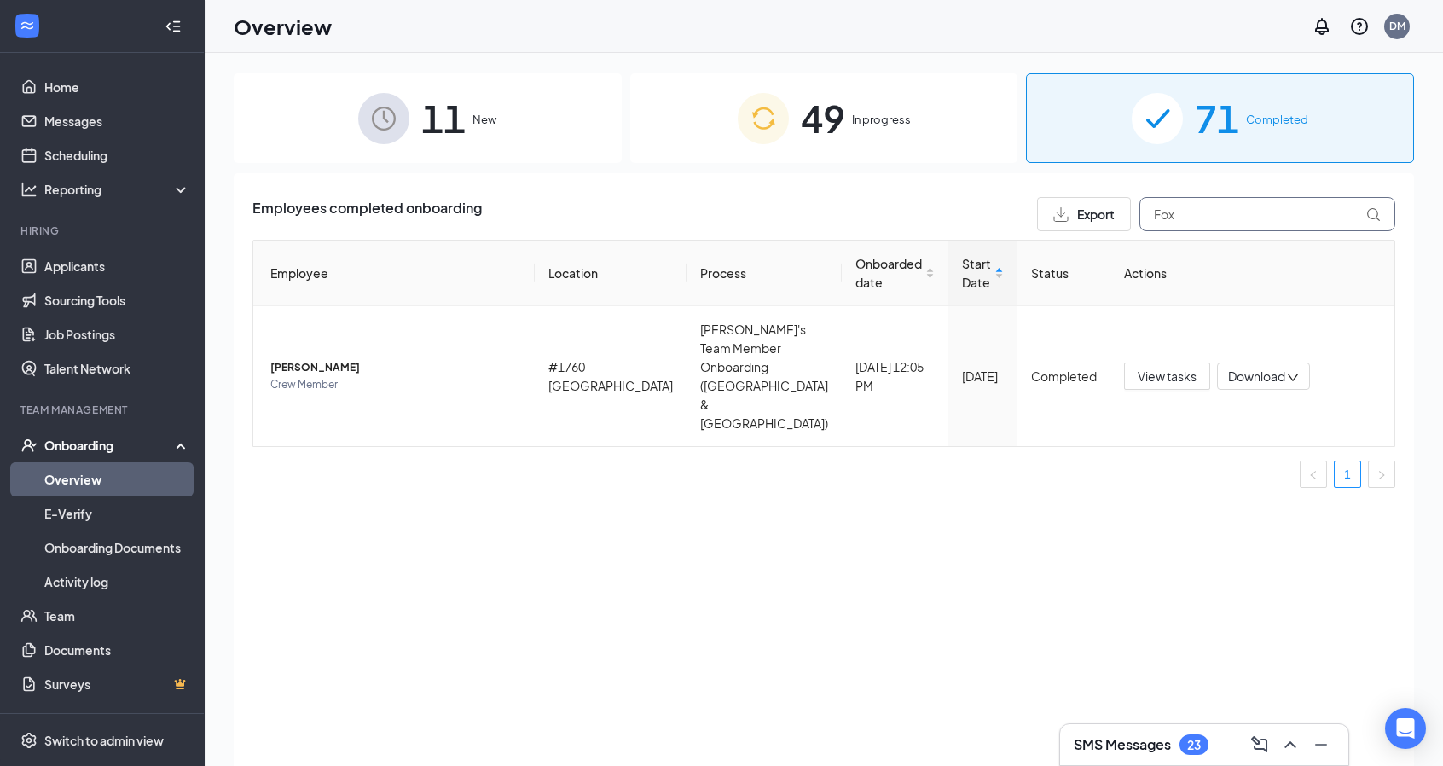
click at [1278, 212] on input "Fox" at bounding box center [1268, 214] width 256 height 34
type input "F"
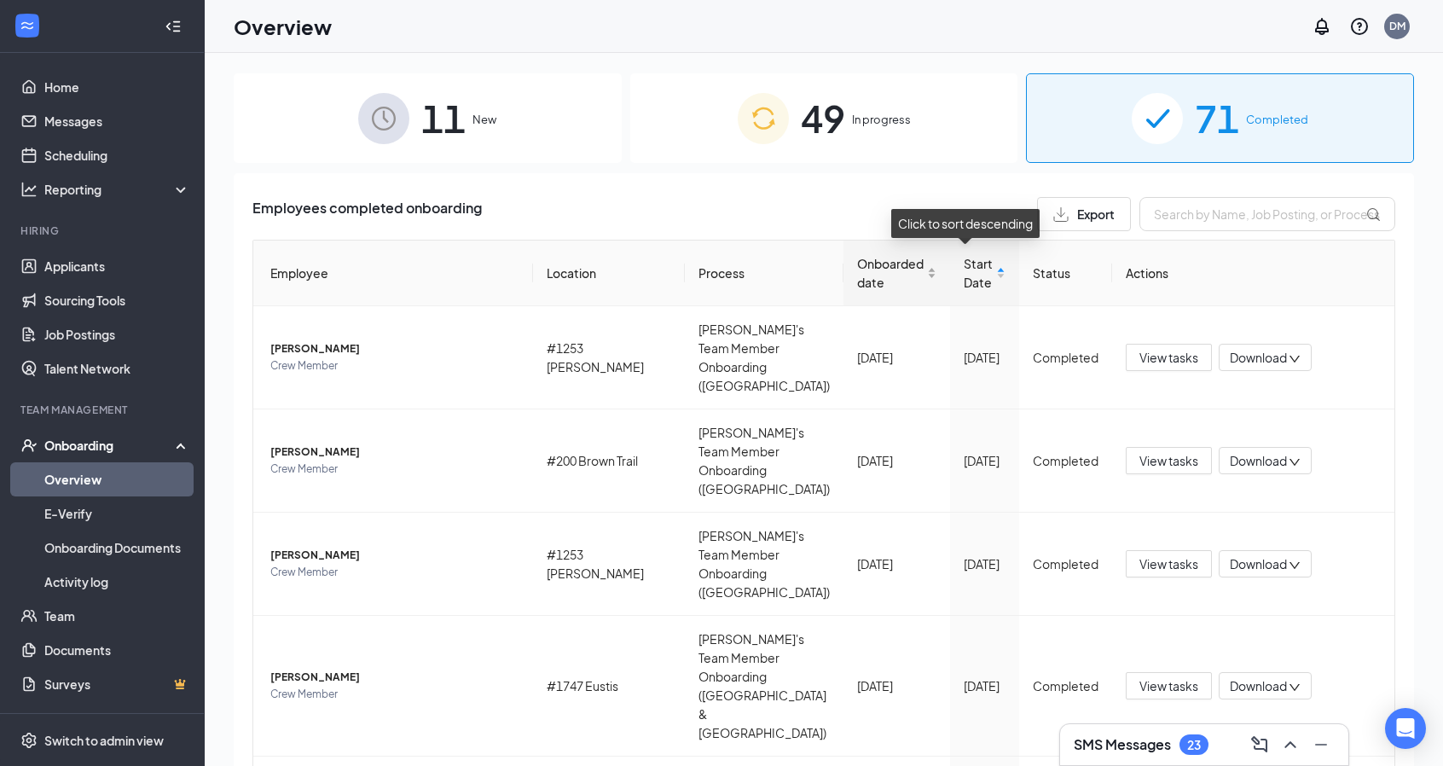
click at [857, 270] on span "Onboarded date" at bounding box center [890, 273] width 67 height 38
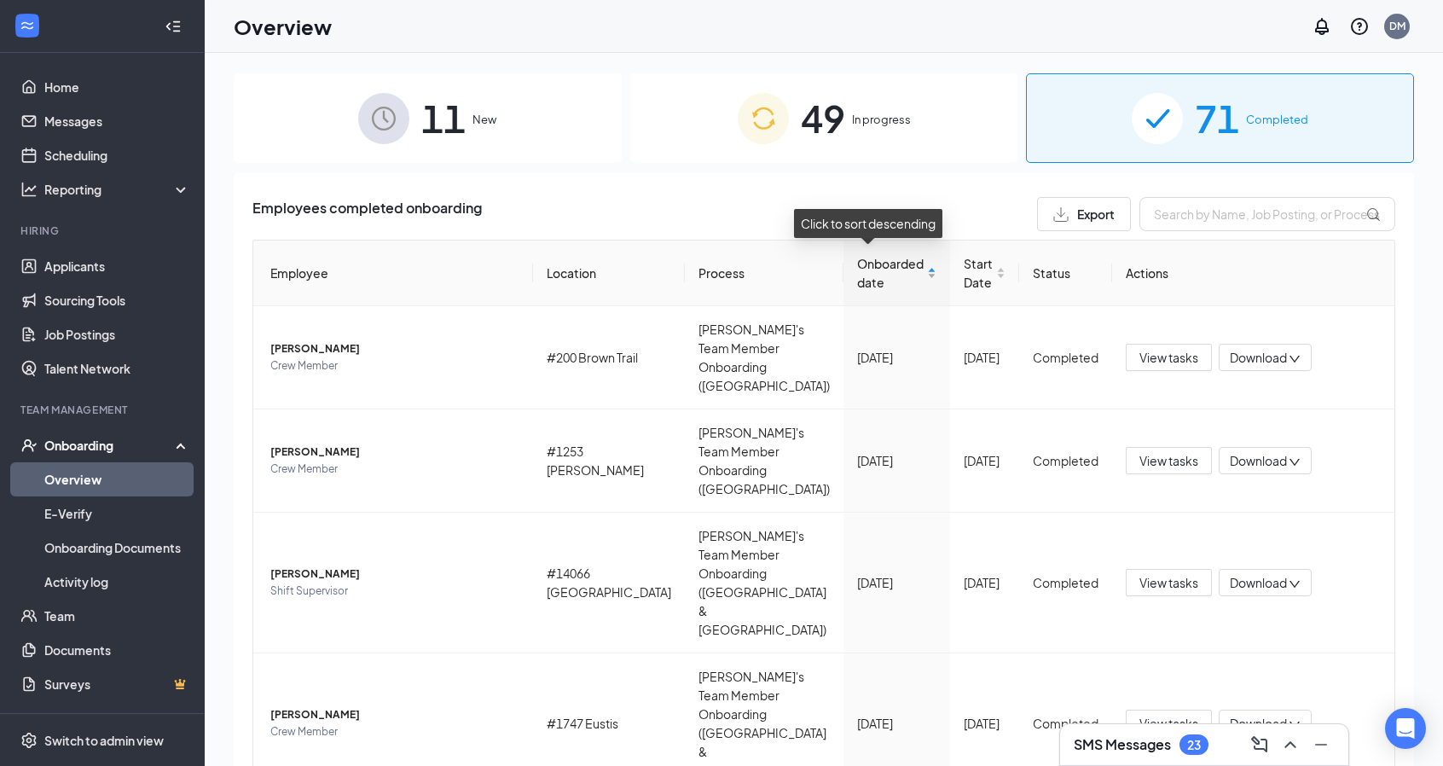
click at [859, 273] on span "Onboarded date" at bounding box center [890, 273] width 67 height 38
